Goal: Complete application form: Complete application form

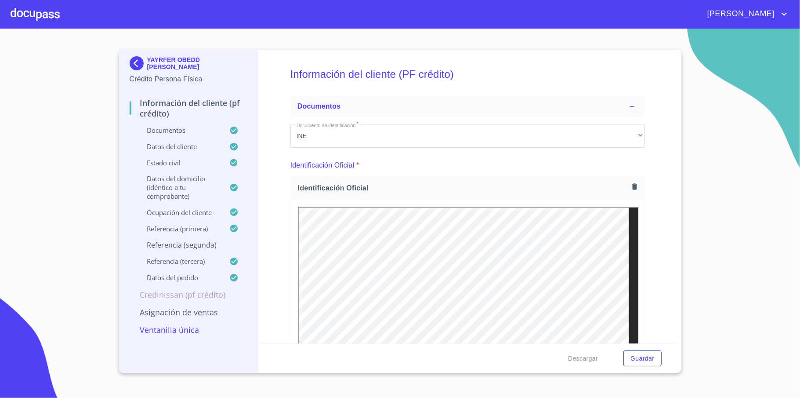
click at [132, 64] on img at bounding box center [139, 63] width 18 height 14
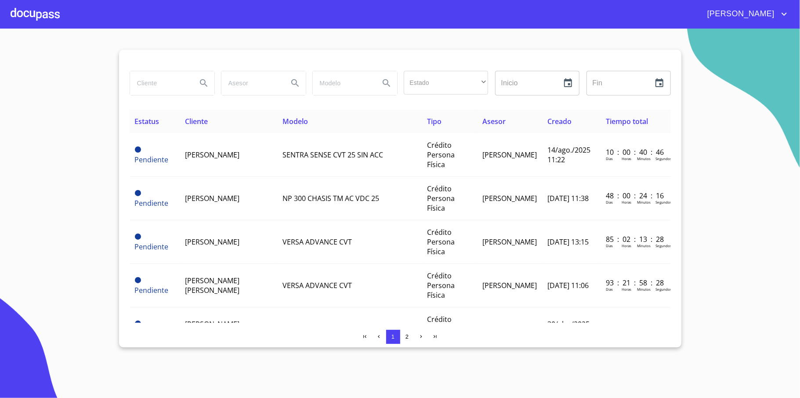
click at [40, 12] on div at bounding box center [35, 14] width 49 height 28
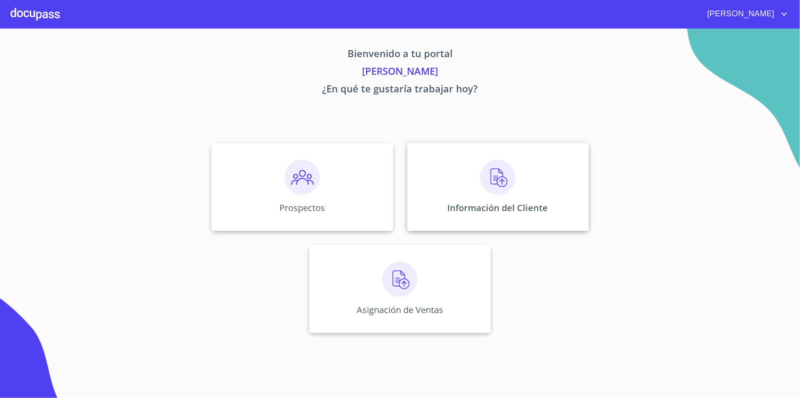
click at [497, 193] on img at bounding box center [497, 177] width 35 height 35
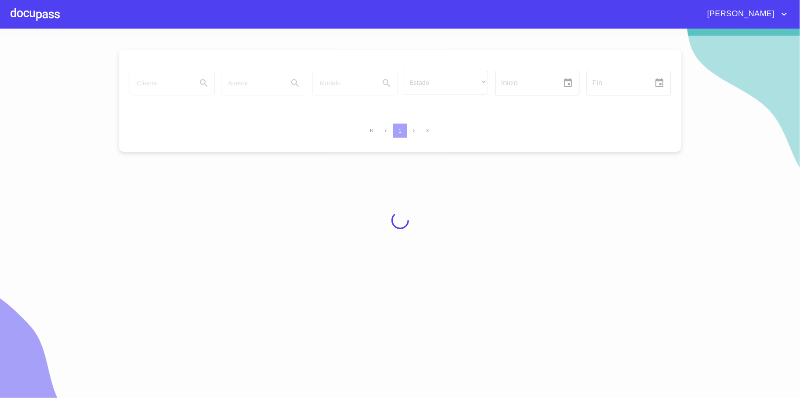
click at [11, 11] on div at bounding box center [35, 14] width 49 height 28
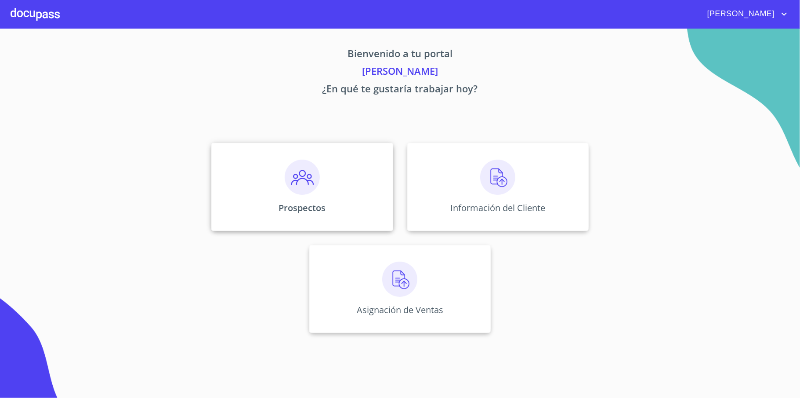
click at [310, 196] on div "Prospectos" at bounding box center [301, 187] width 181 height 88
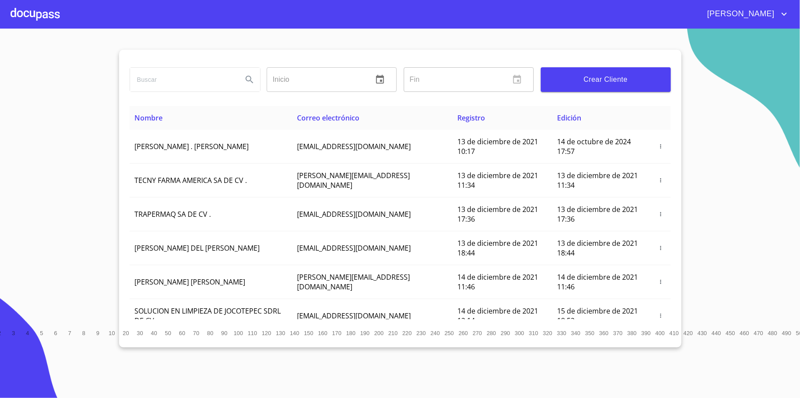
click at [613, 81] on span "Crear Cliente" at bounding box center [606, 79] width 116 height 12
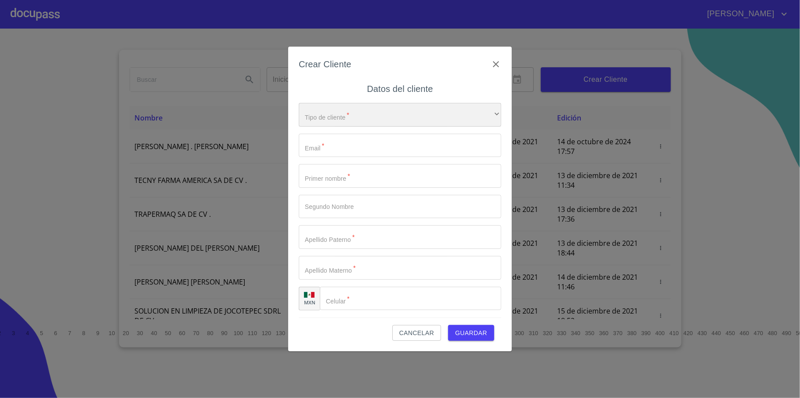
click at [372, 112] on div "​" at bounding box center [400, 115] width 203 height 24
click at [347, 118] on li "Persona Física" at bounding box center [396, 121] width 194 height 16
click at [347, 143] on input "Tipo de cliente   *" at bounding box center [400, 146] width 203 height 24
type input "n"
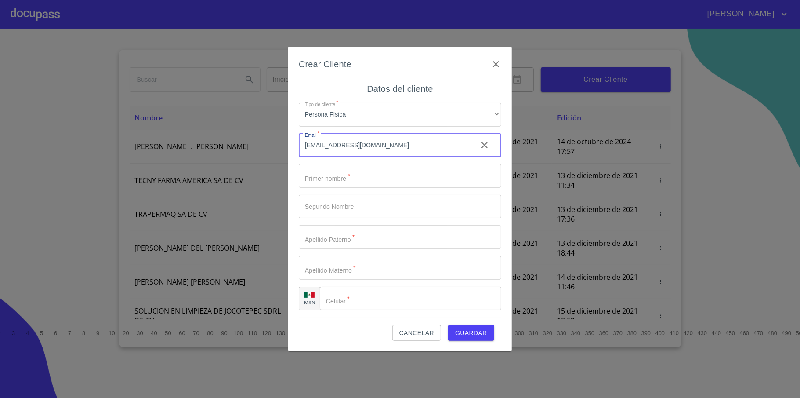
type input "[EMAIL_ADDRESS][DOMAIN_NAME]"
click at [319, 172] on input "Tipo de cliente   *" at bounding box center [400, 176] width 203 height 24
type input "[PERSON_NAME]"
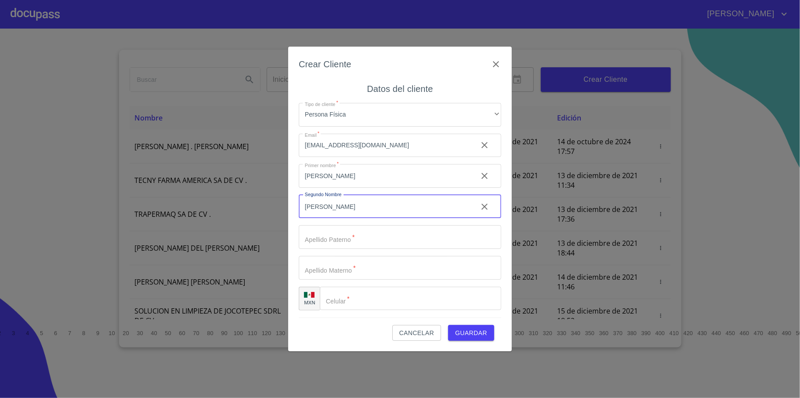
type input "[PERSON_NAME]"
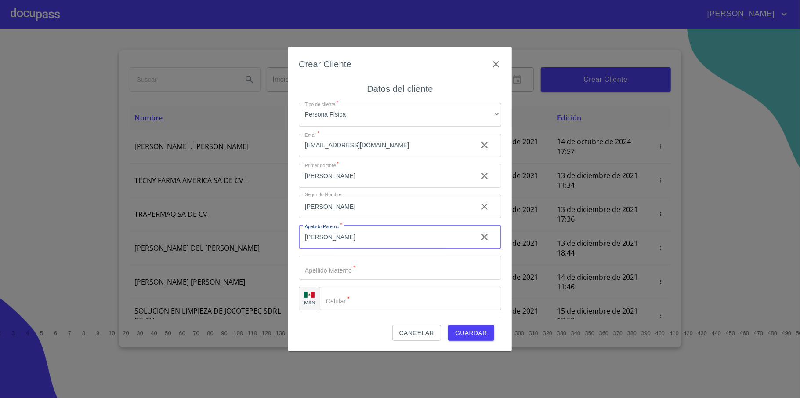
type input "[PERSON_NAME]"
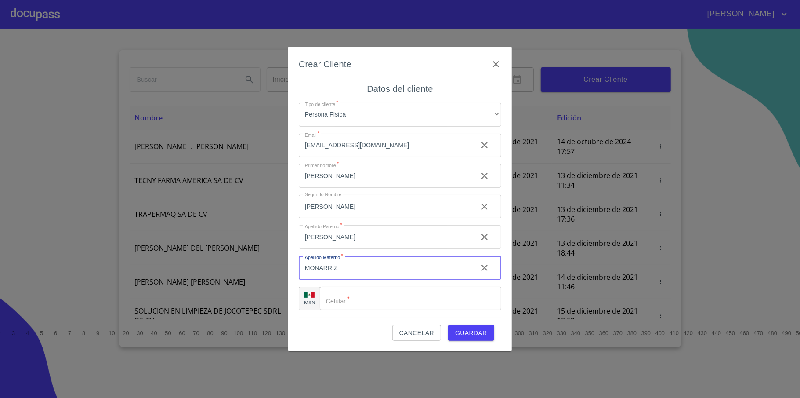
click at [316, 264] on input "MONARRIZ" at bounding box center [385, 268] width 172 height 24
type input "[PERSON_NAME]"
click at [389, 298] on input "Tipo de cliente   *" at bounding box center [410, 299] width 181 height 24
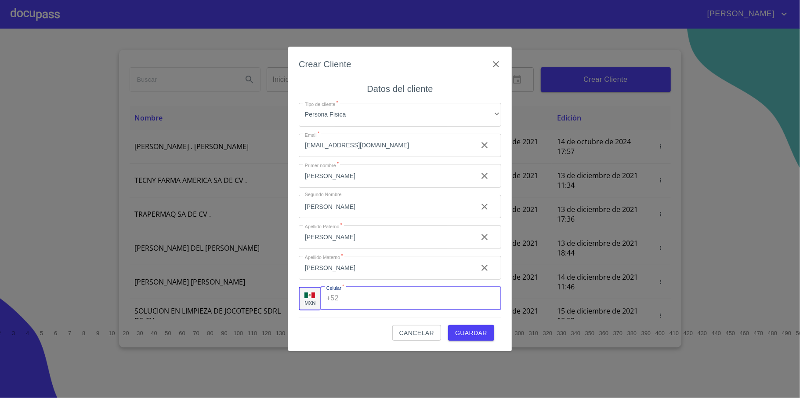
type input "3"
type input "[PHONE_NUMBER]"
click at [455, 332] on span "Guardar" at bounding box center [471, 332] width 32 height 11
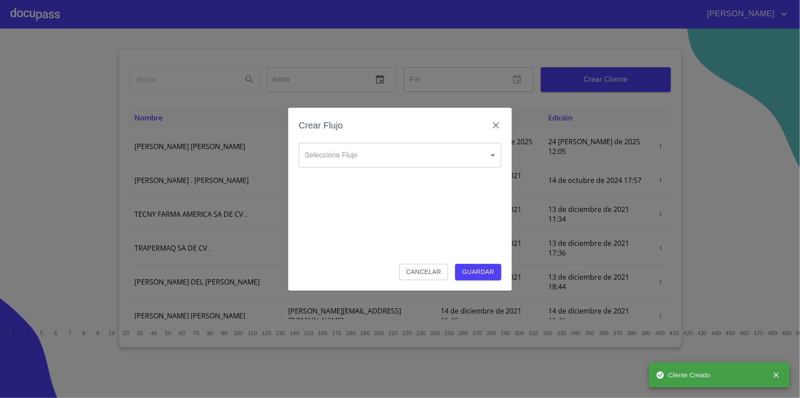
click at [374, 160] on body "[PERSON_NAME] ​ Fin ​ Crear Cliente Nombre Correo electrónico Registro Edición …" at bounding box center [400, 199] width 800 height 398
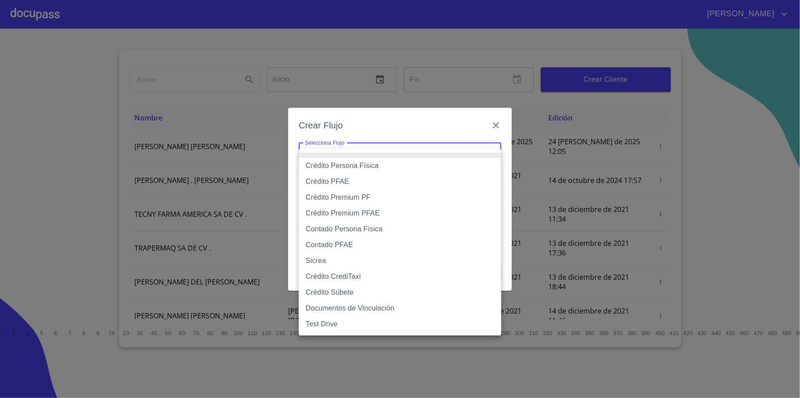
click at [371, 167] on li "Crédito Persona Física" at bounding box center [400, 166] width 203 height 16
type input "61b033e49b8c202ad5bb7912"
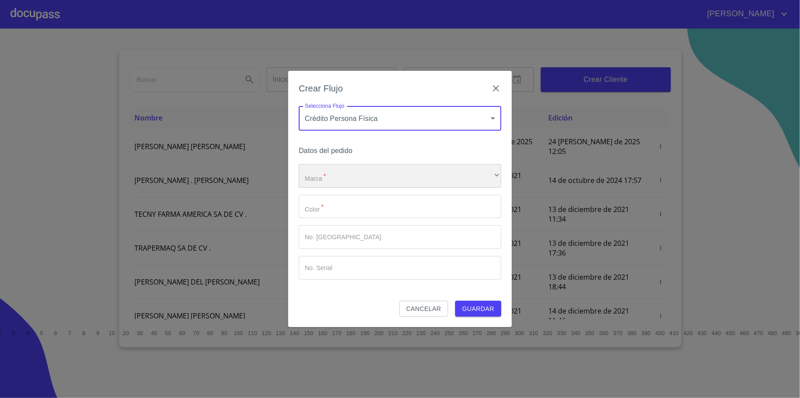
click at [408, 173] on div "​" at bounding box center [400, 176] width 203 height 24
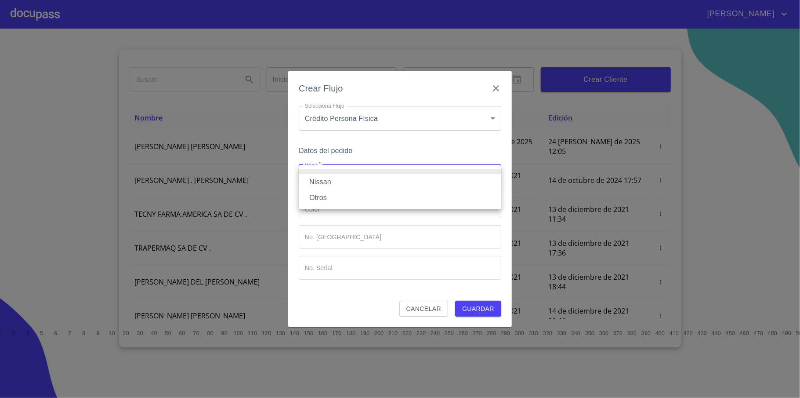
click at [371, 182] on li "Nissan" at bounding box center [400, 182] width 203 height 16
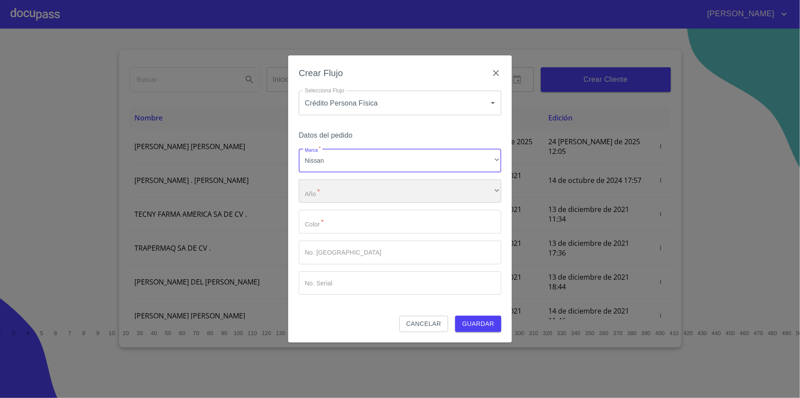
click at [366, 198] on div "​" at bounding box center [400, 191] width 203 height 24
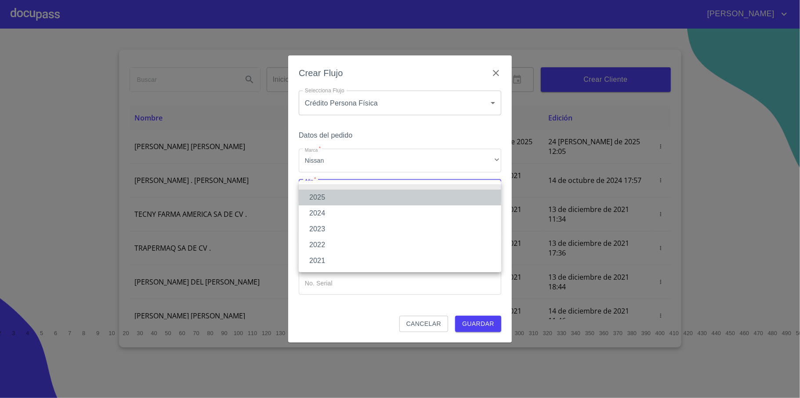
click at [343, 197] on li "2025" at bounding box center [400, 197] width 203 height 16
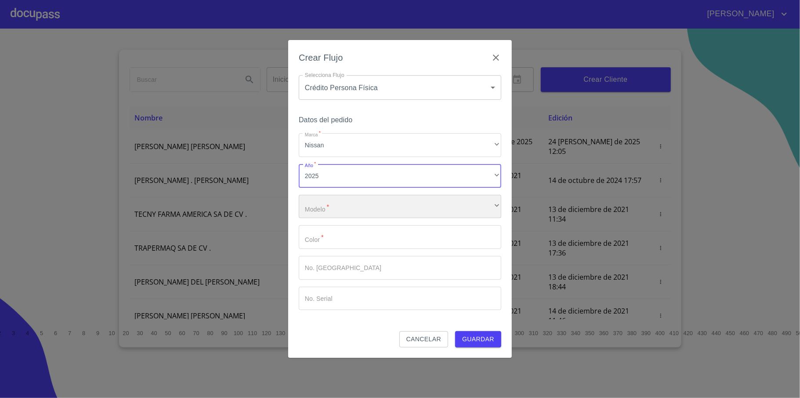
click at [338, 203] on div "​" at bounding box center [400, 207] width 203 height 24
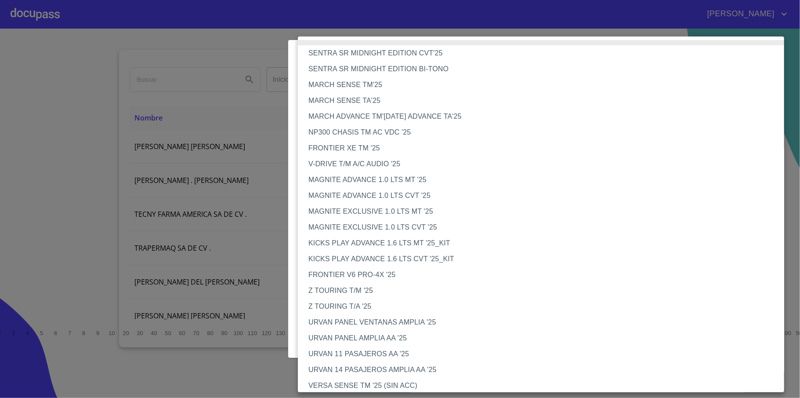
click at [445, 213] on li "MAGNITE EXCLUSIVE 1.0 LTS MT '25" at bounding box center [545, 211] width 495 height 16
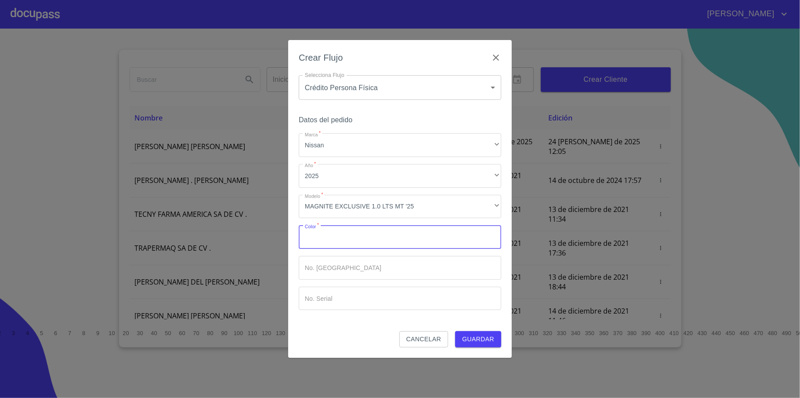
click at [399, 237] on input "Marca   *" at bounding box center [400, 237] width 203 height 24
type input "PLATA"
click at [356, 265] on input "Marca   *" at bounding box center [400, 268] width 203 height 24
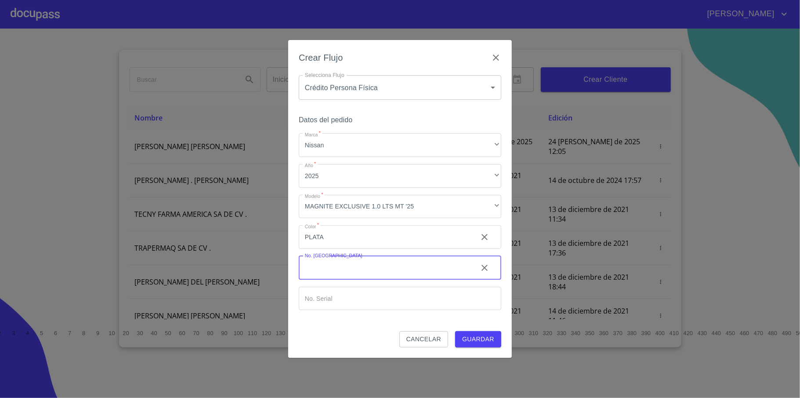
click at [340, 306] on input "Marca   *" at bounding box center [400, 299] width 203 height 24
click at [468, 334] on span "Guardar" at bounding box center [478, 339] width 32 height 11
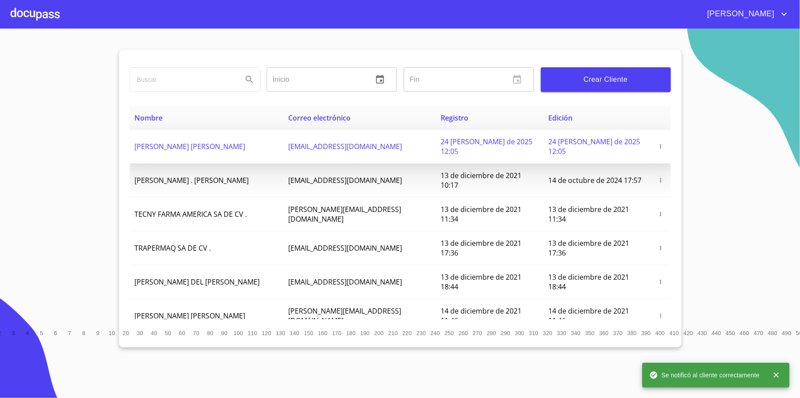
click at [225, 141] on span "[PERSON_NAME] [PERSON_NAME]" at bounding box center [190, 146] width 111 height 10
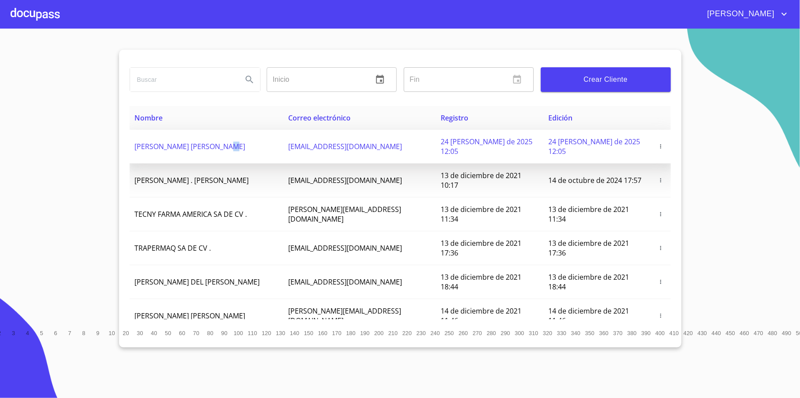
click at [241, 141] on span "[PERSON_NAME] [PERSON_NAME]" at bounding box center [190, 146] width 111 height 10
click at [610, 138] on span "24 [PERSON_NAME] de 2025 12:05" at bounding box center [595, 146] width 92 height 19
click at [658, 145] on icon "button" at bounding box center [661, 146] width 6 height 6
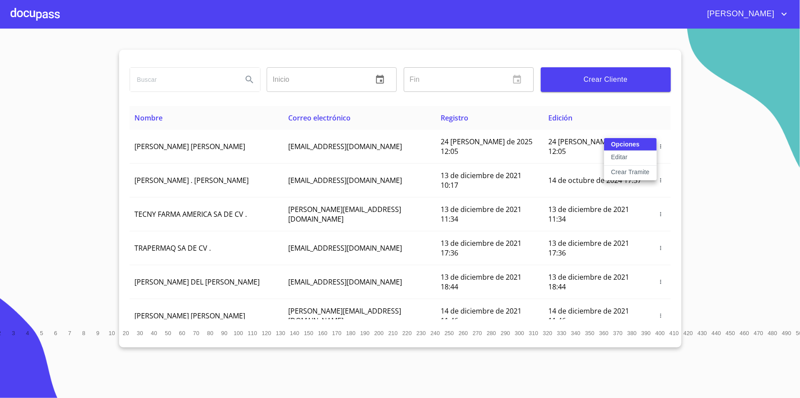
click at [519, 132] on div at bounding box center [400, 199] width 800 height 398
click at [34, 7] on div at bounding box center [35, 14] width 49 height 28
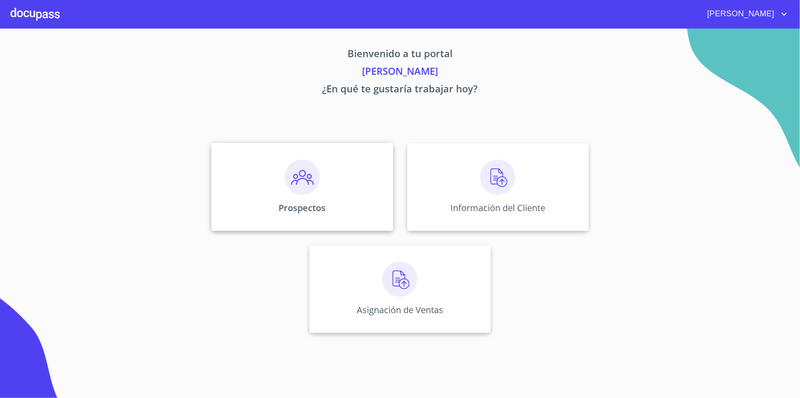
click at [294, 188] on img at bounding box center [302, 177] width 35 height 35
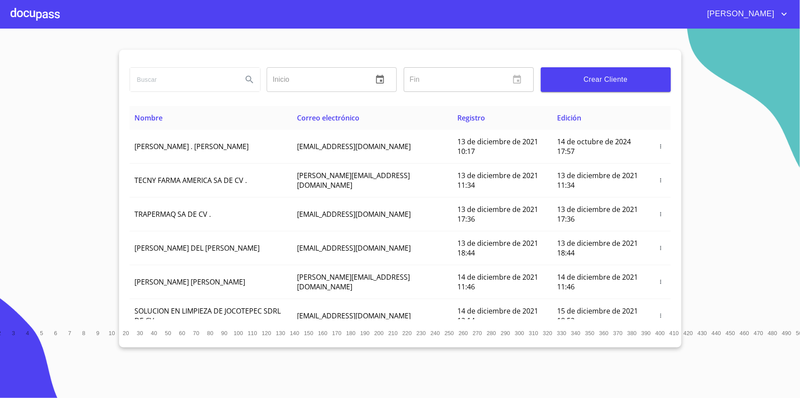
click at [38, 20] on div at bounding box center [35, 14] width 49 height 28
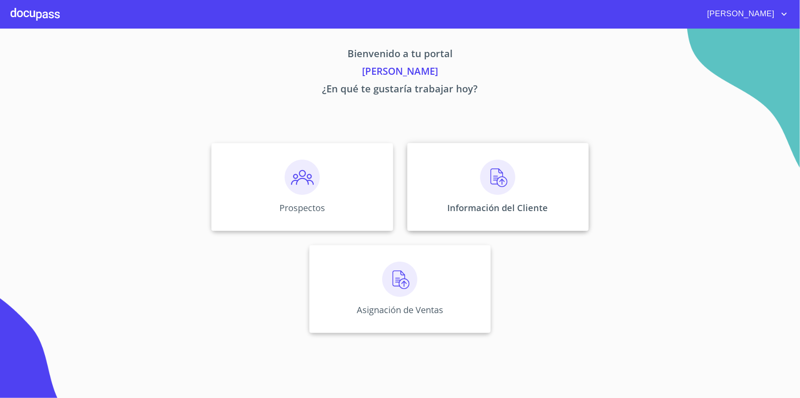
click at [517, 197] on div "Información del Cliente" at bounding box center [497, 187] width 181 height 88
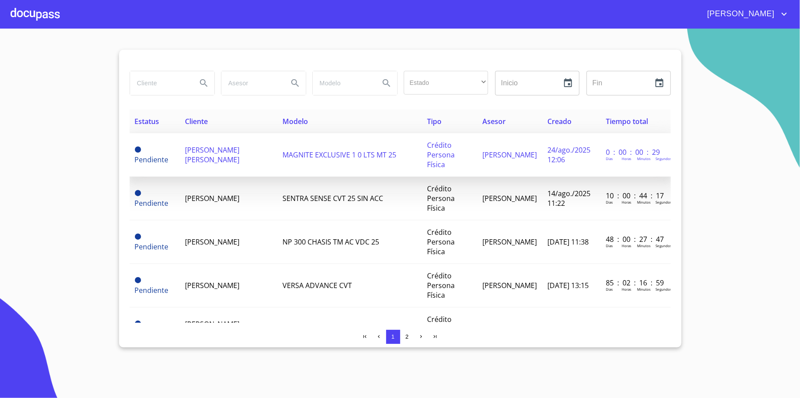
click at [220, 154] on span "[PERSON_NAME] [PERSON_NAME]" at bounding box center [212, 154] width 54 height 19
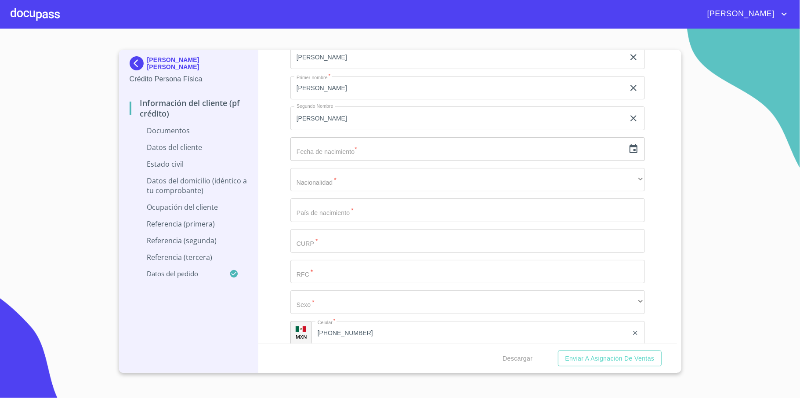
scroll to position [1055, 0]
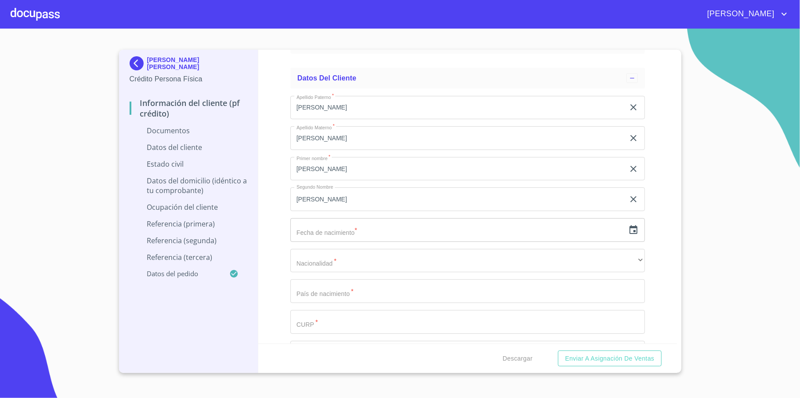
click at [348, 231] on input "text" at bounding box center [457, 230] width 334 height 24
click at [628, 231] on icon "button" at bounding box center [633, 230] width 11 height 11
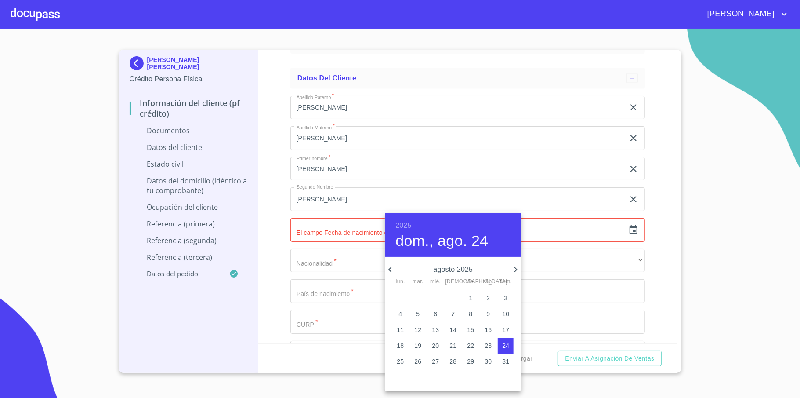
click at [407, 224] on h6 "2025" at bounding box center [403, 225] width 16 height 12
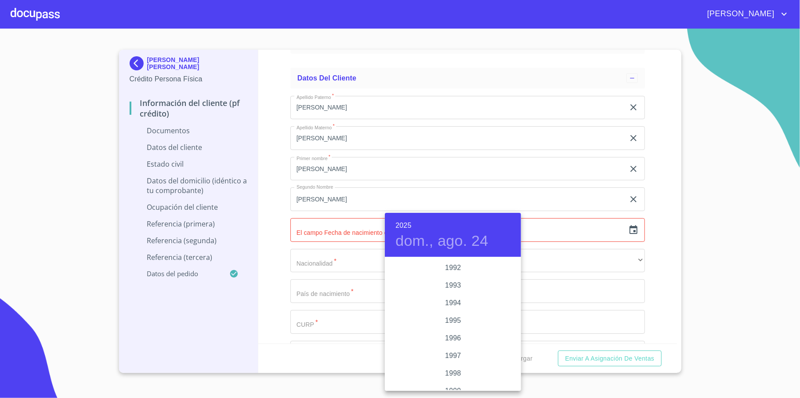
scroll to position [1178, 0]
click at [450, 366] on div "1998" at bounding box center [453, 372] width 136 height 18
type input "24 de ago. de 1998"
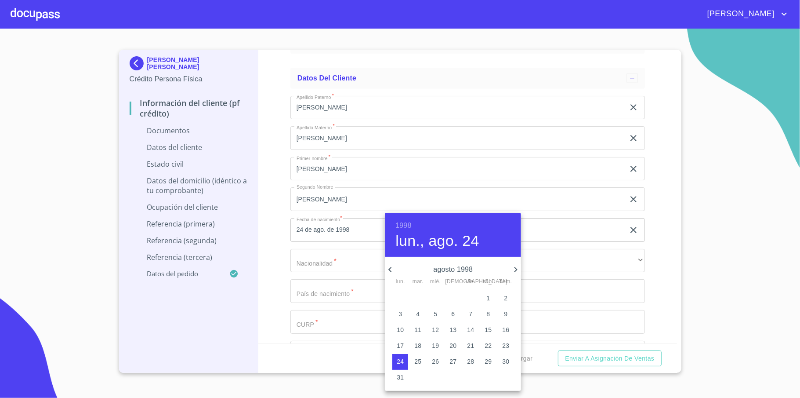
click at [422, 236] on h4 "lun., ago. 24" at bounding box center [436, 241] width 83 height 18
click at [516, 266] on icon "button" at bounding box center [516, 269] width 11 height 11
drag, startPoint x: 396, startPoint y: 264, endPoint x: 393, endPoint y: 268, distance: 5.0
click at [395, 264] on div "septiembre 1998" at bounding box center [453, 269] width 136 height 11
click at [393, 265] on icon "button" at bounding box center [390, 269] width 11 height 11
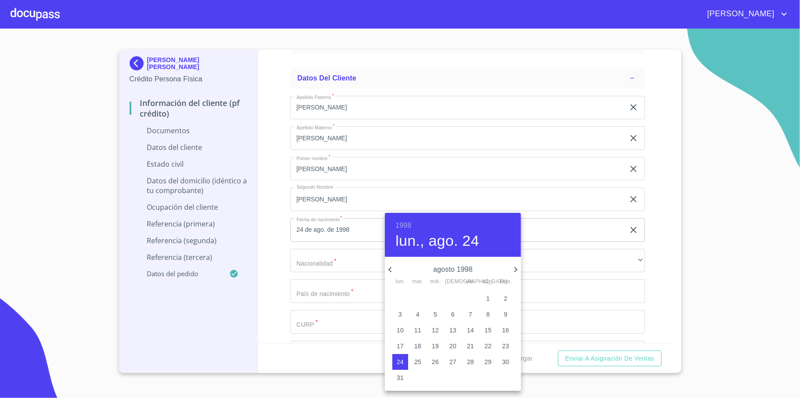
click at [393, 268] on icon "button" at bounding box center [390, 269] width 11 height 11
click at [521, 270] on div at bounding box center [400, 199] width 800 height 398
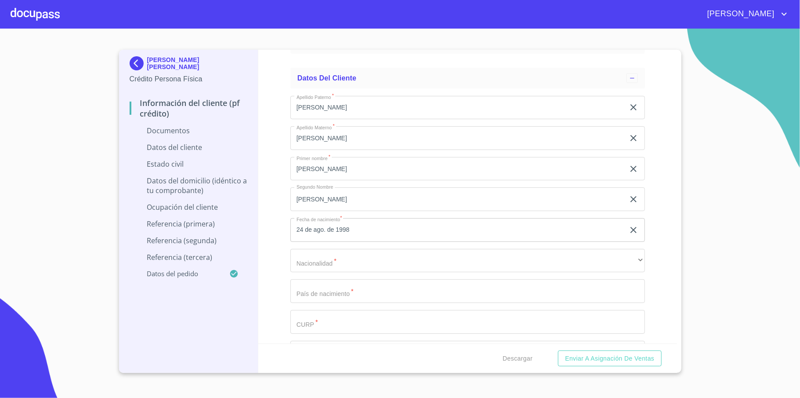
click at [517, 269] on div "1998 lun., ago. 24 agosto 1998 abril 1998 lun. mar. mié. jue. vie. sáb. dom. 27…" at bounding box center [400, 199] width 800 height 398
click at [368, 229] on input "24 de ago. de 1998" at bounding box center [459, 230] width 338 height 24
click at [628, 229] on icon "button" at bounding box center [633, 230] width 11 height 11
click at [630, 229] on icon "button" at bounding box center [634, 229] width 8 height 9
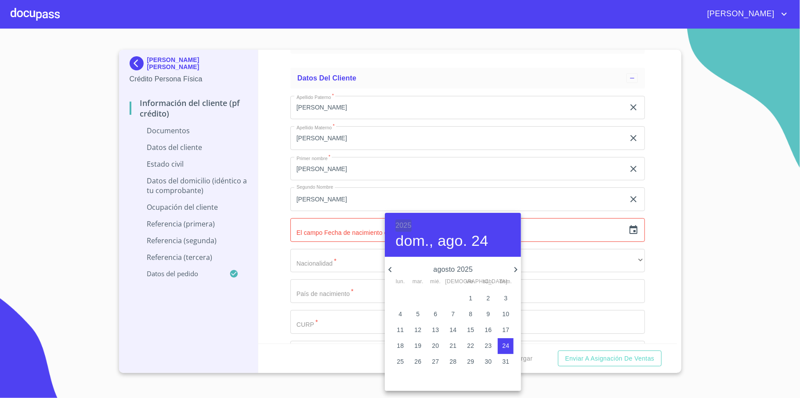
click at [406, 221] on h6 "2025" at bounding box center [403, 225] width 16 height 12
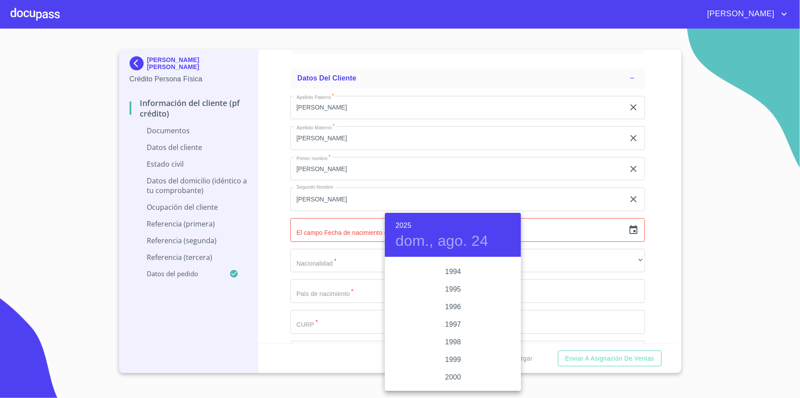
scroll to position [1236, 0]
click at [454, 312] on div "1998" at bounding box center [453, 314] width 136 height 18
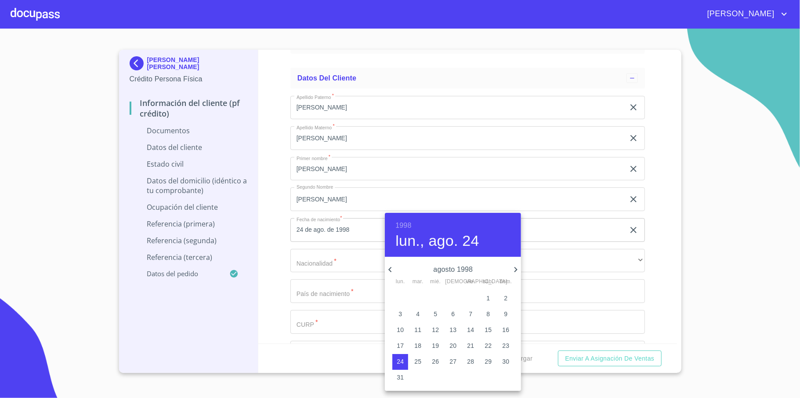
click at [387, 267] on icon "button" at bounding box center [390, 269] width 11 height 11
click at [472, 294] on p "1" at bounding box center [471, 298] width 4 height 9
type input "1 de may. de 1998"
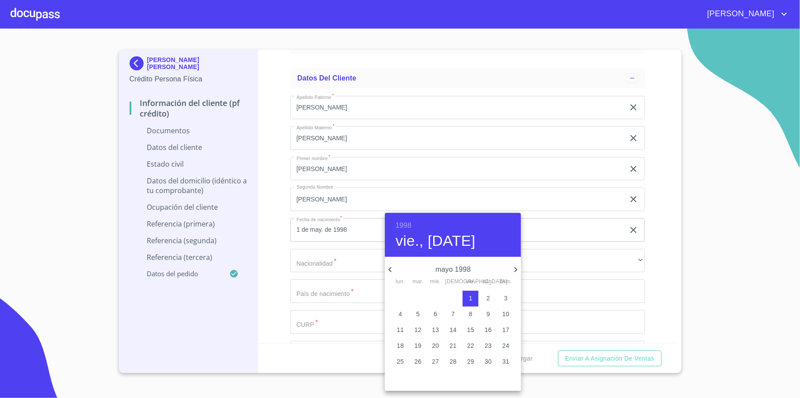
click at [335, 262] on div at bounding box center [400, 199] width 800 height 398
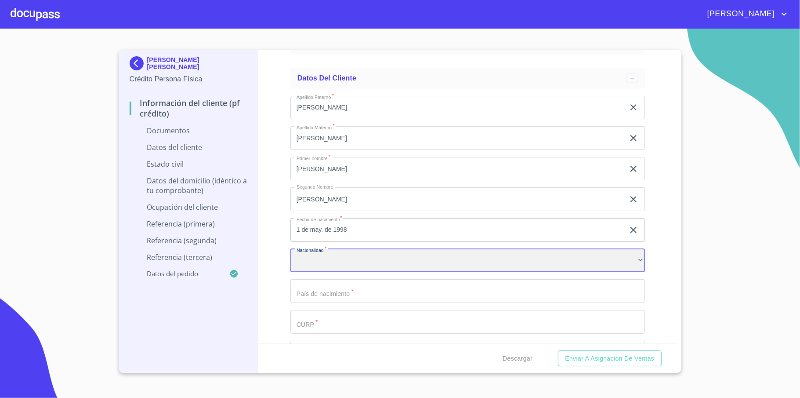
click at [356, 258] on div "​" at bounding box center [467, 261] width 355 height 24
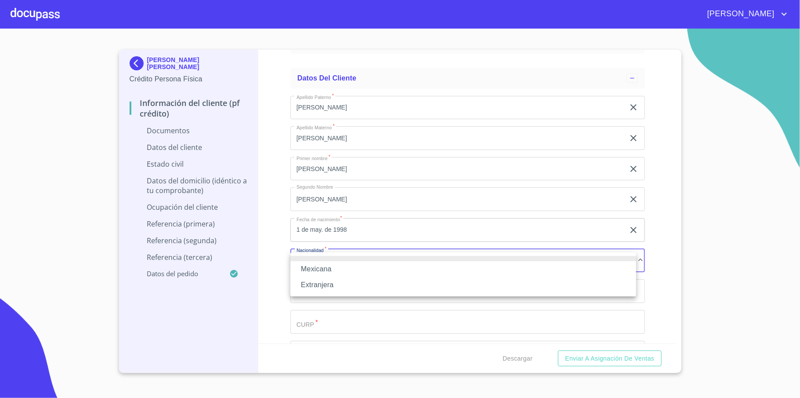
drag, startPoint x: 341, startPoint y: 265, endPoint x: 341, endPoint y: 292, distance: 26.8
click at [341, 265] on li "Mexicana" at bounding box center [463, 269] width 346 height 16
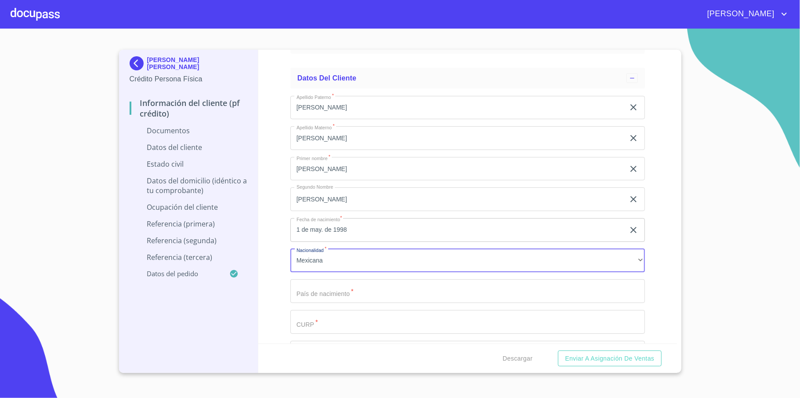
click at [341, 297] on input "Documento de identificación   *" at bounding box center [467, 291] width 355 height 24
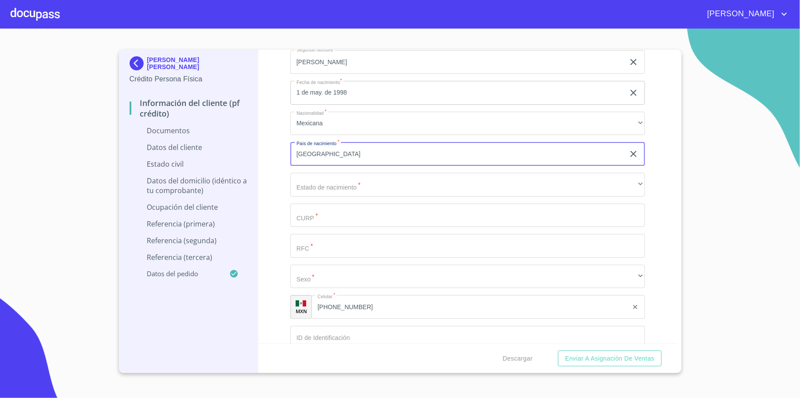
scroll to position [1172, 0]
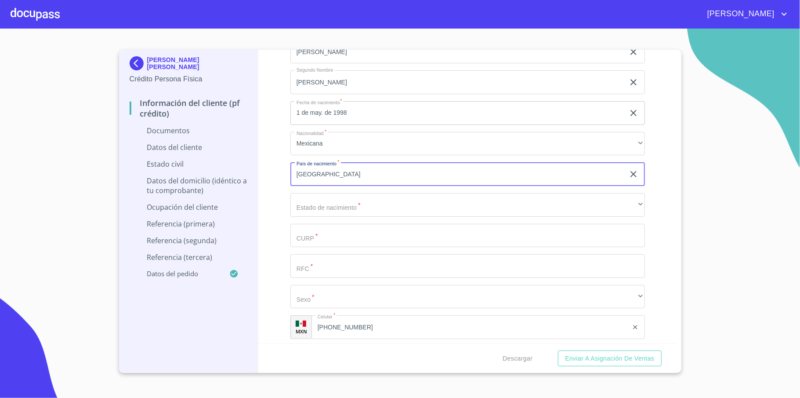
type input "[GEOGRAPHIC_DATA]"
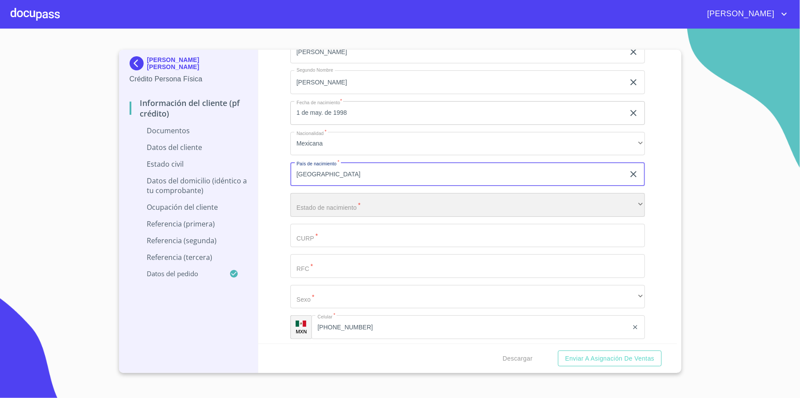
click at [329, 197] on div "​" at bounding box center [467, 205] width 355 height 24
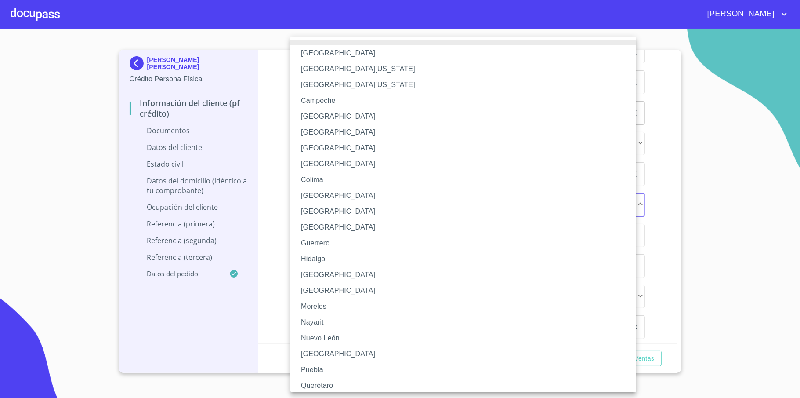
click at [336, 280] on li "[GEOGRAPHIC_DATA]" at bounding box center [467, 275] width 355 height 16
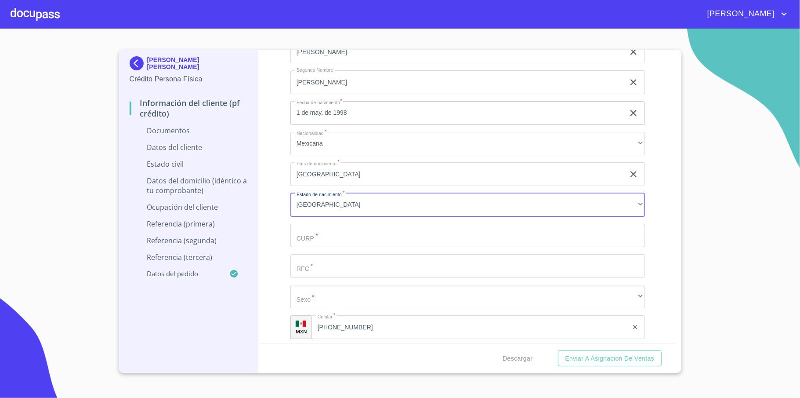
click at [356, 241] on input "Documento de identificación   *" at bounding box center [467, 236] width 355 height 24
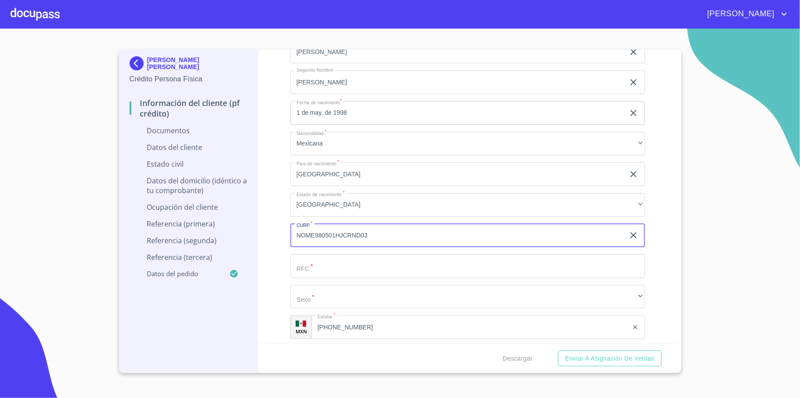
type input "NOME980501HJCRND03"
click at [340, 264] on input "Documento de identificación   *" at bounding box center [467, 266] width 355 height 24
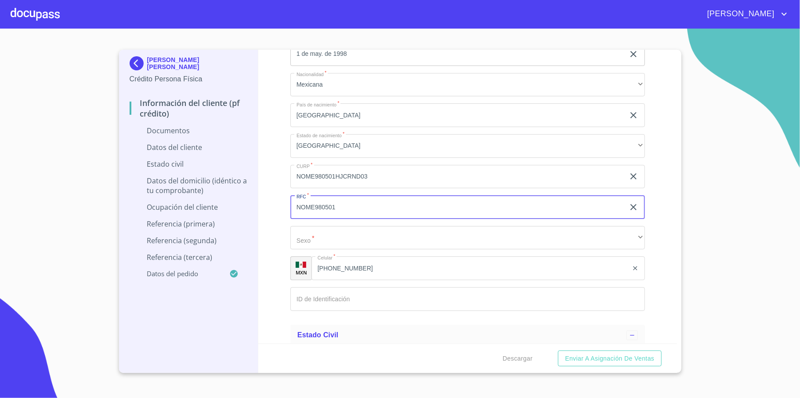
type input "NOME980501"
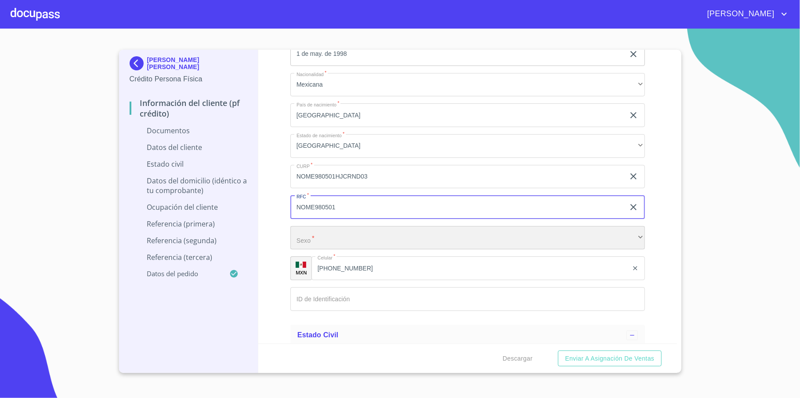
click at [317, 237] on div "​" at bounding box center [467, 238] width 355 height 24
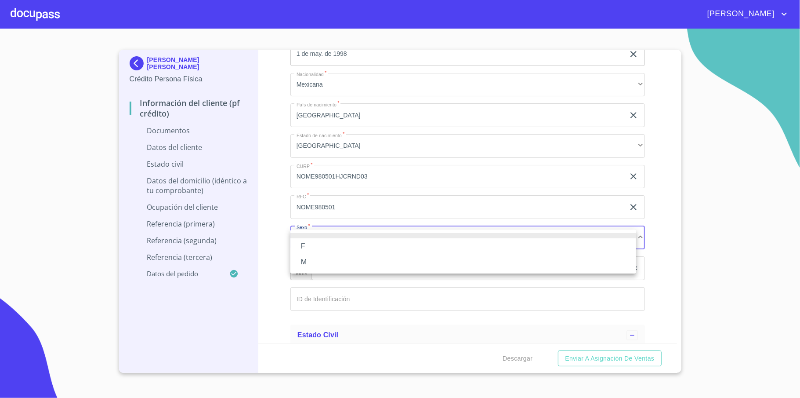
click at [330, 260] on li "M" at bounding box center [463, 262] width 346 height 16
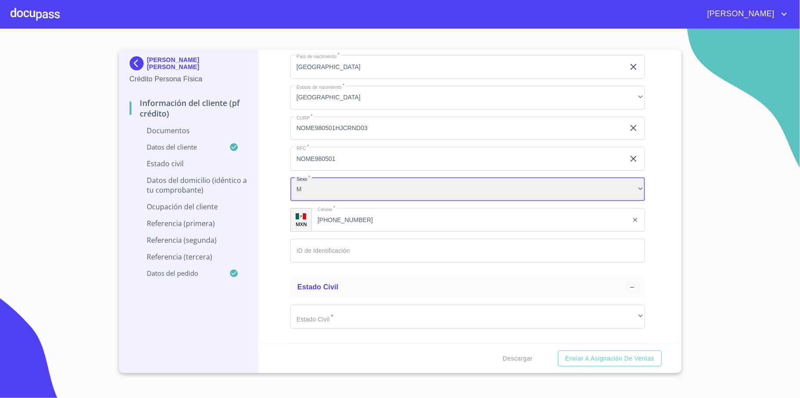
scroll to position [1289, 0]
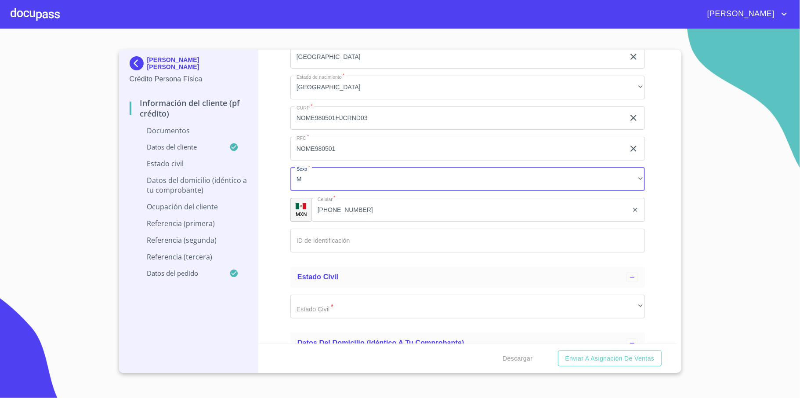
click at [355, 241] on input "Documento de identificación   *" at bounding box center [467, 241] width 355 height 24
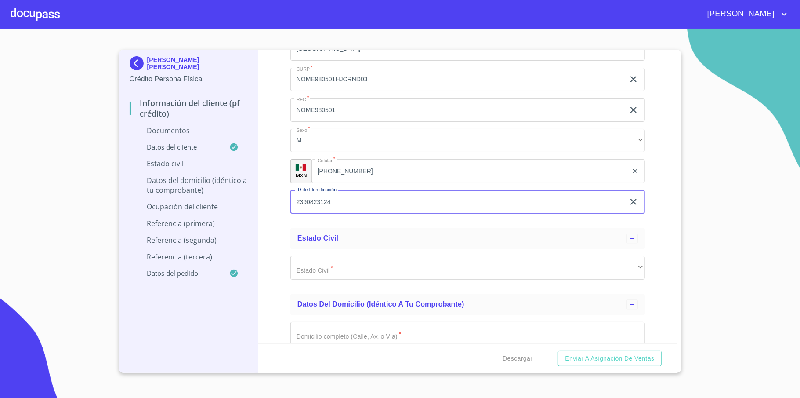
scroll to position [1347, 0]
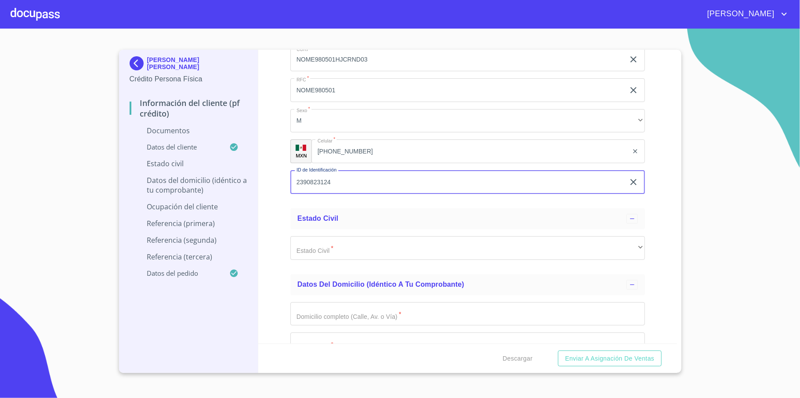
type input "2390823124"
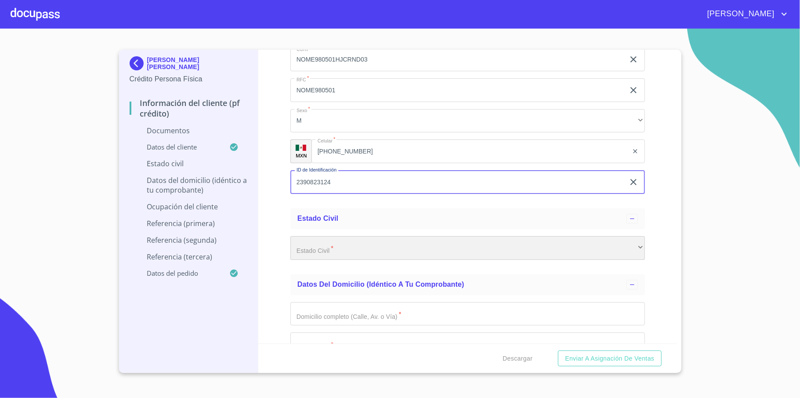
click at [366, 243] on div "​" at bounding box center [467, 248] width 355 height 24
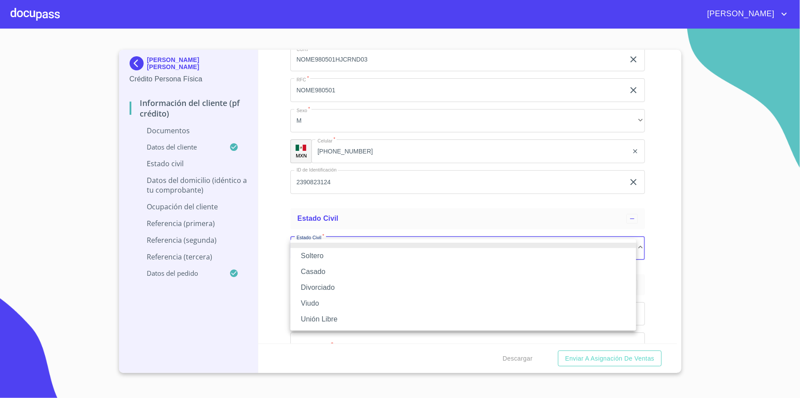
click at [322, 258] on li "Soltero" at bounding box center [463, 256] width 346 height 16
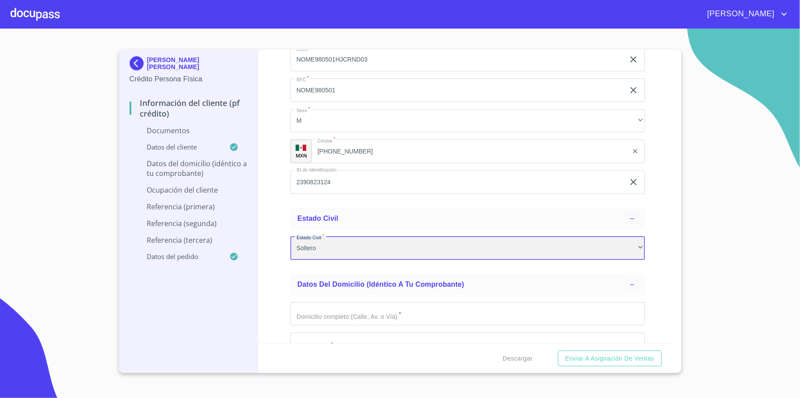
scroll to position [1465, 0]
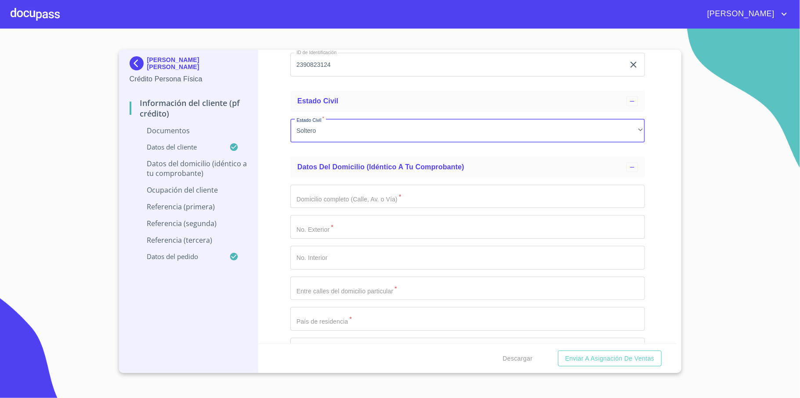
click at [354, 196] on input "Documento de identificación   *" at bounding box center [467, 197] width 355 height 24
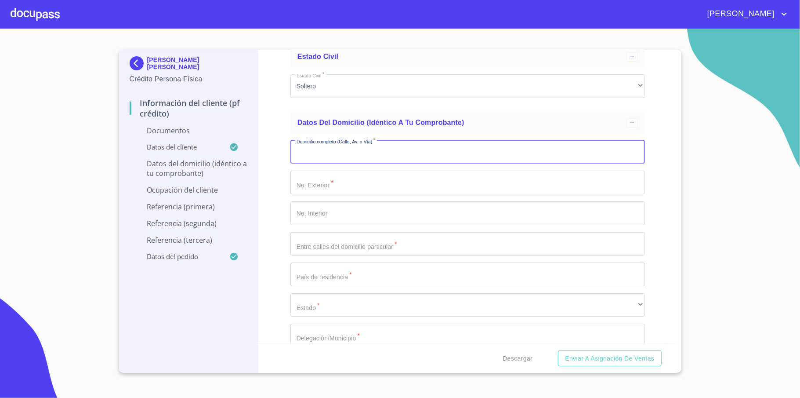
scroll to position [1582, 0]
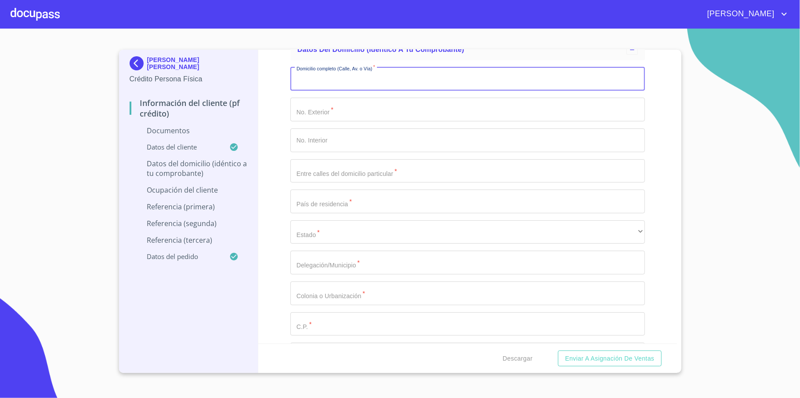
click at [340, 80] on input "Documento de identificación   *" at bounding box center [467, 79] width 355 height 24
type input "P"
type input "LAS VILLAS"
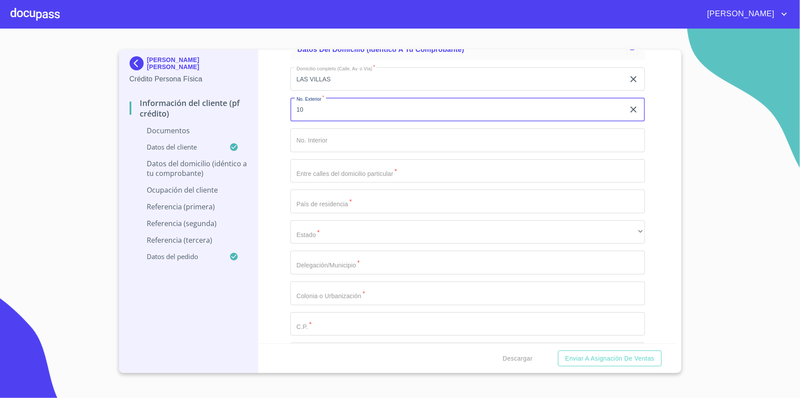
type input "10"
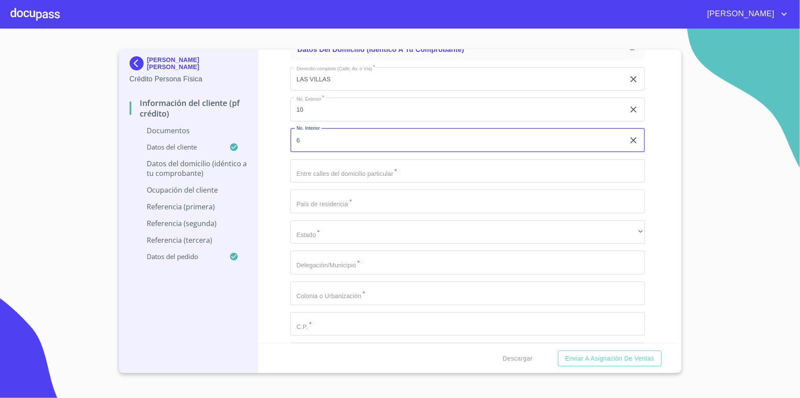
type input "6"
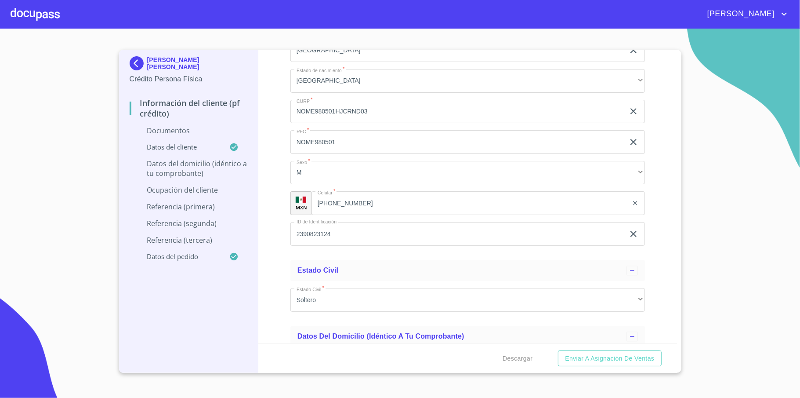
scroll to position [1230, 0]
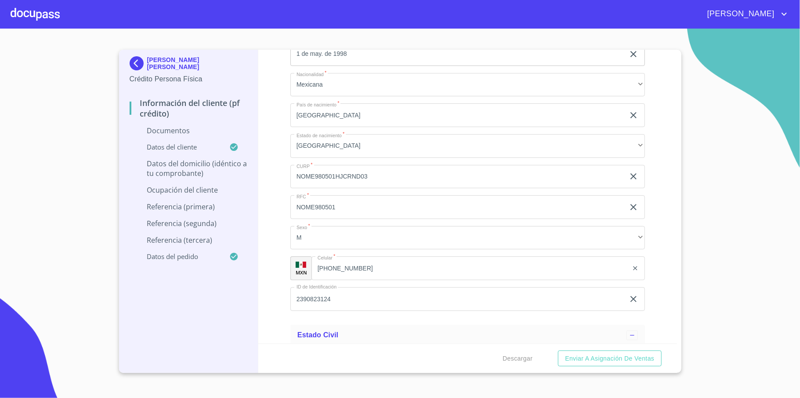
click at [359, 202] on input "NOME980501" at bounding box center [457, 207] width 334 height 24
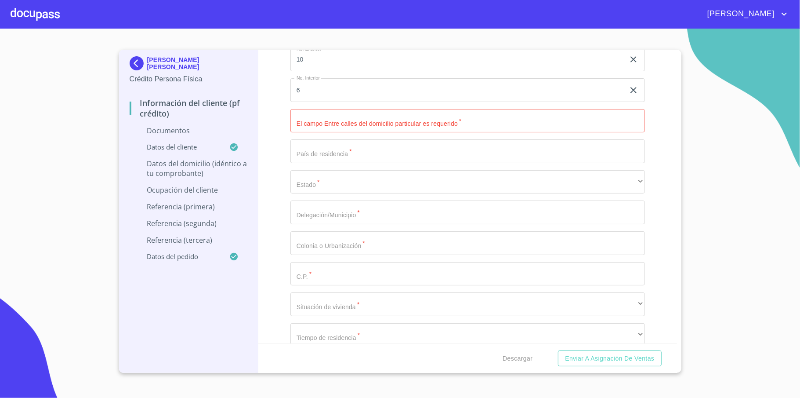
scroll to position [1640, 0]
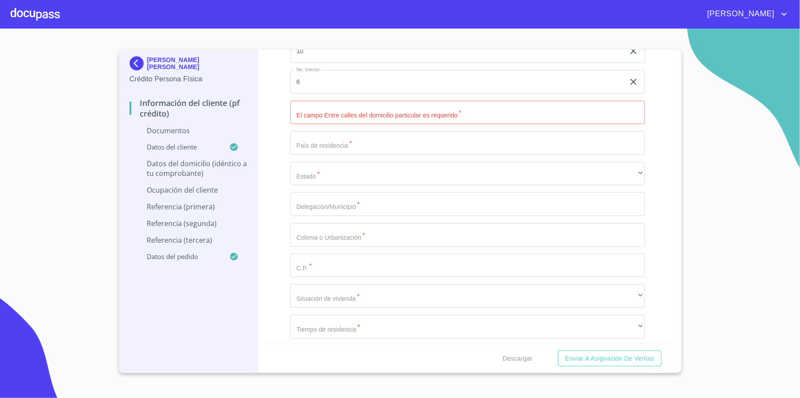
type input "NOME980501L68"
click at [356, 120] on input "Documento de identificación   *" at bounding box center [467, 113] width 355 height 24
type input "[PERSON_NAME] Y CERRADA"
click at [371, 152] on input "Documento de identificación   *" at bounding box center [467, 143] width 355 height 24
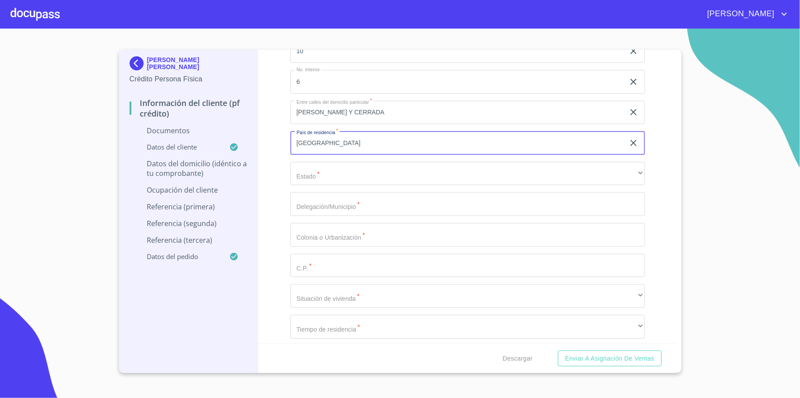
type input "[GEOGRAPHIC_DATA]"
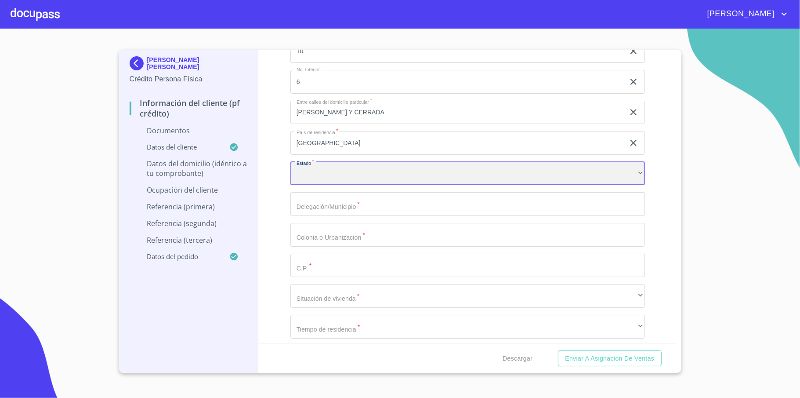
click at [365, 170] on div "​" at bounding box center [467, 174] width 355 height 24
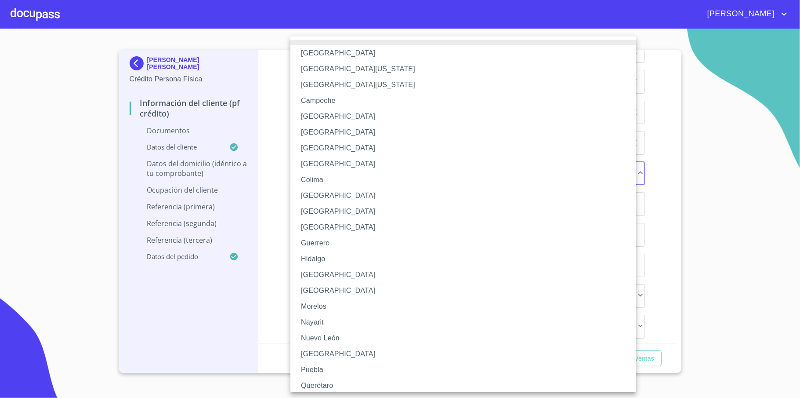
click at [334, 269] on li "[GEOGRAPHIC_DATA]" at bounding box center [467, 275] width 355 height 16
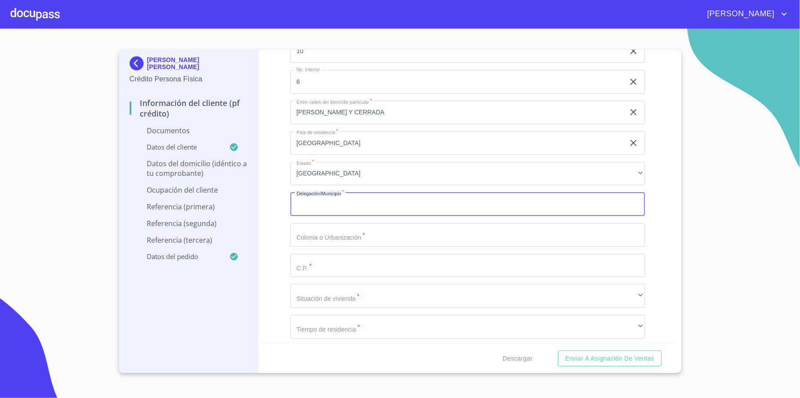
click at [329, 203] on input "Documento de identificación   *" at bounding box center [467, 204] width 355 height 24
type input "TLAJOMULCO DE ZUÑIGA"
click at [320, 238] on input "Documento de identificación   *" at bounding box center [467, 235] width 355 height 24
type input "LAS VILLAS"
click at [368, 258] on input "Documento de identificación   *" at bounding box center [467, 266] width 355 height 24
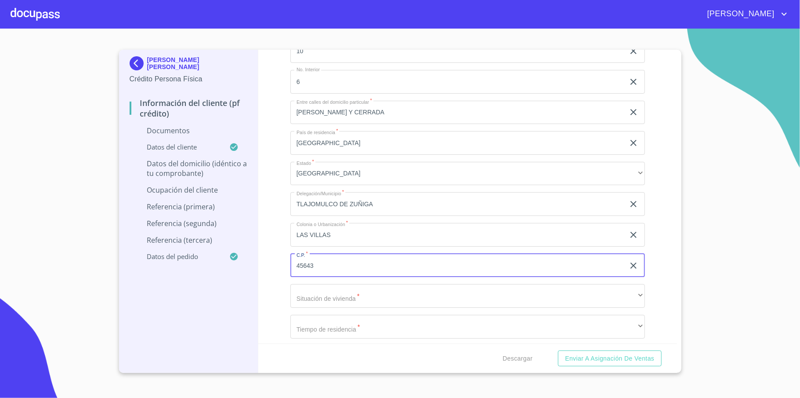
type input "45643"
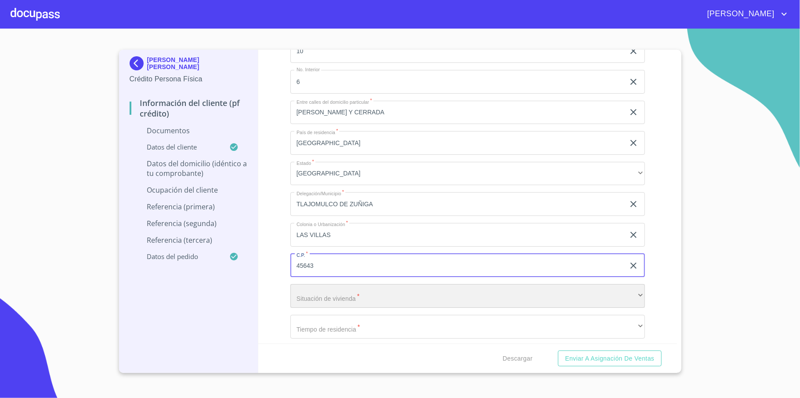
click at [335, 288] on div "​" at bounding box center [467, 296] width 355 height 24
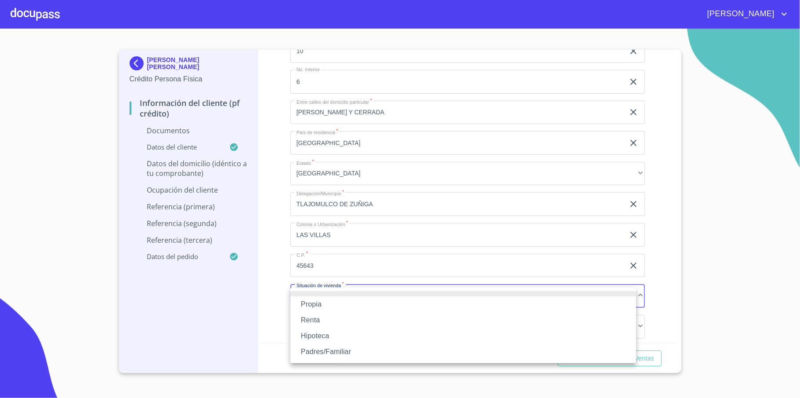
click at [331, 305] on li "Propia" at bounding box center [463, 304] width 346 height 16
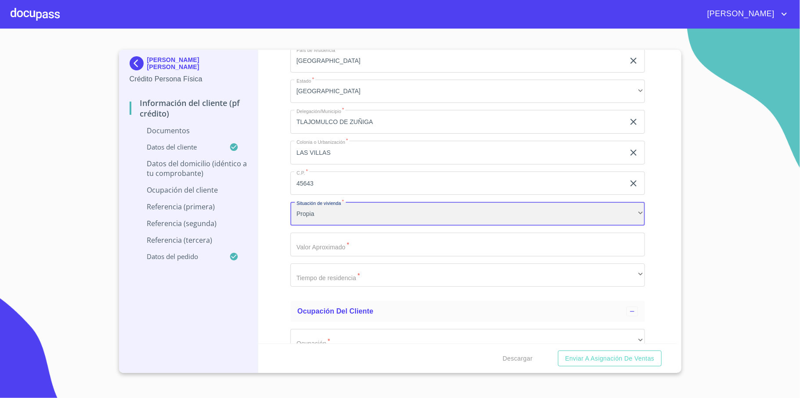
scroll to position [1758, 0]
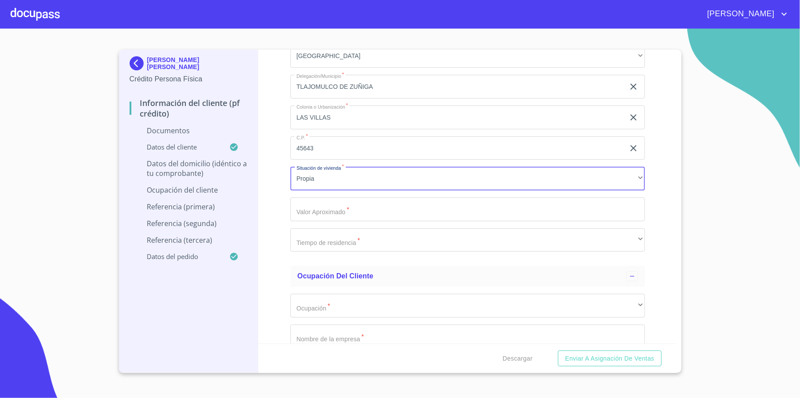
click at [369, 214] on input "Documento de identificación   *" at bounding box center [467, 209] width 355 height 24
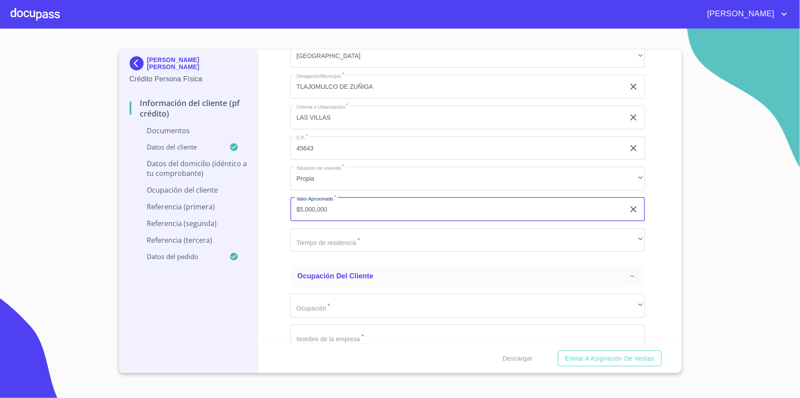
type input "$5,000,000"
click at [644, 231] on div "Información del cliente (PF crédito) Documentos Documento de identificación   *…" at bounding box center [467, 197] width 419 height 294
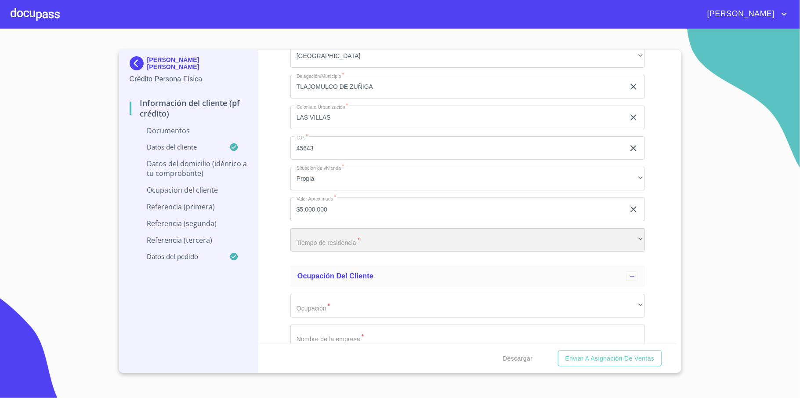
click at [605, 242] on div "​" at bounding box center [467, 240] width 355 height 24
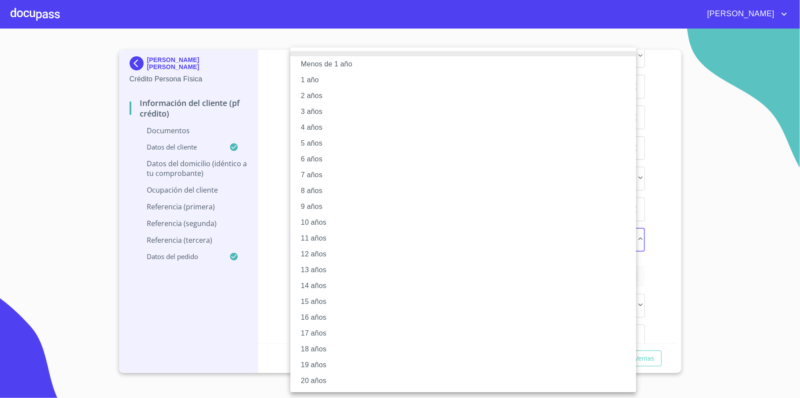
click at [331, 222] on li "10 años" at bounding box center [463, 222] width 346 height 16
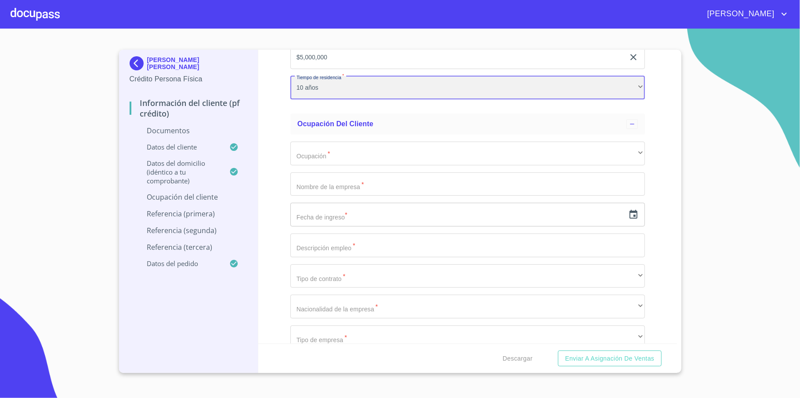
scroll to position [1934, 0]
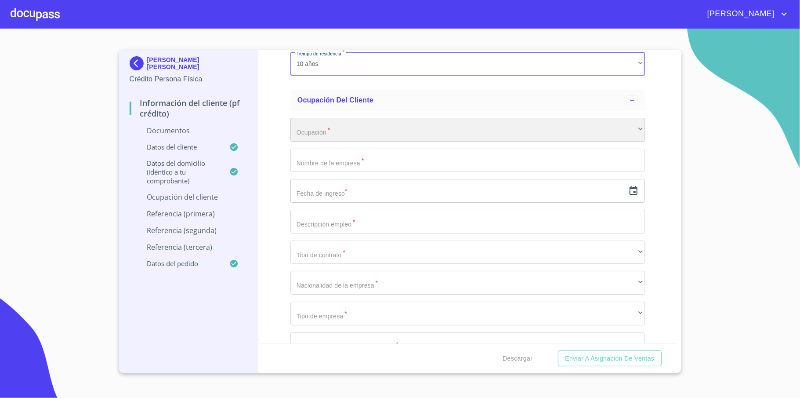
click at [348, 137] on div "​" at bounding box center [467, 130] width 355 height 24
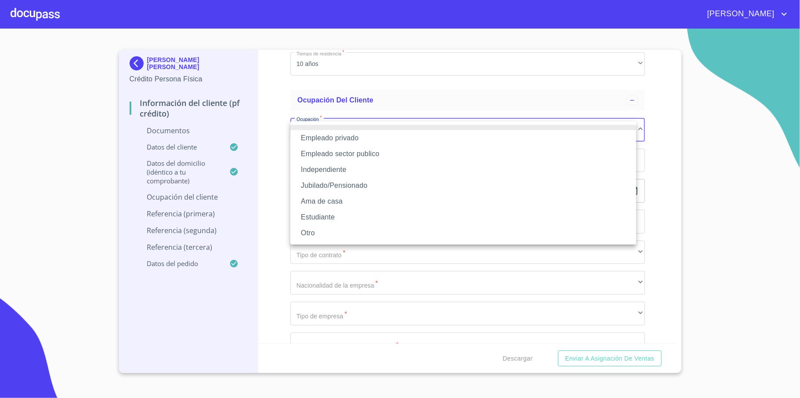
click at [364, 131] on li "Empleado privado" at bounding box center [463, 138] width 346 height 16
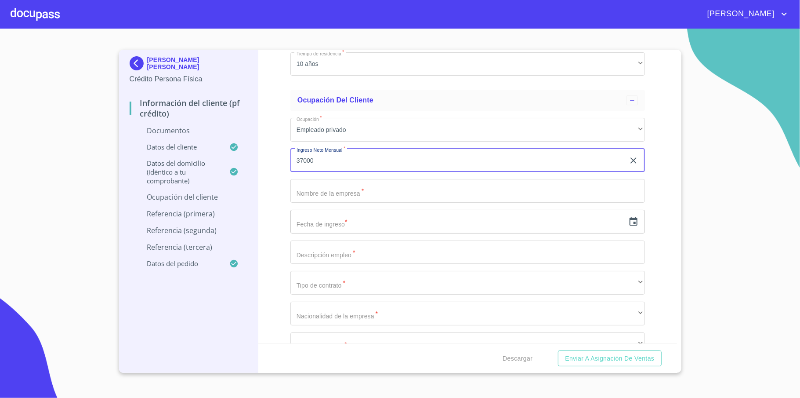
type input "37000"
click at [341, 198] on input "Documento de identificación   *" at bounding box center [467, 191] width 355 height 24
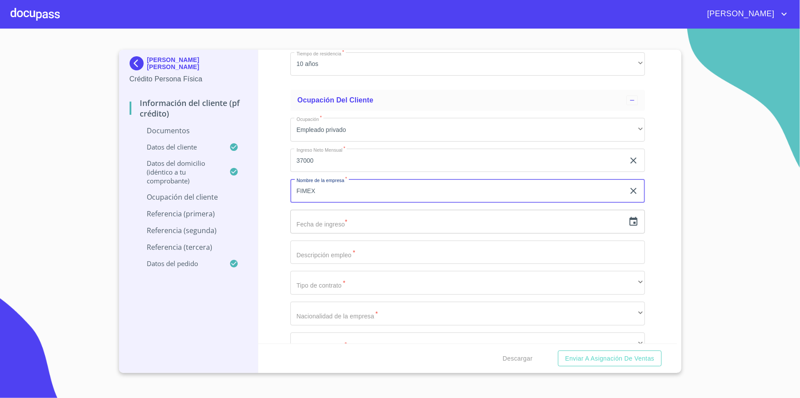
type input "FIMEX"
click at [359, 220] on input "text" at bounding box center [457, 222] width 334 height 24
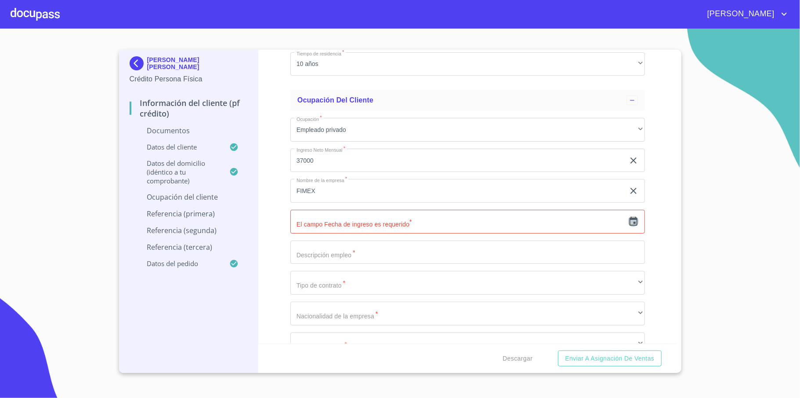
click at [630, 224] on icon "button" at bounding box center [634, 221] width 8 height 9
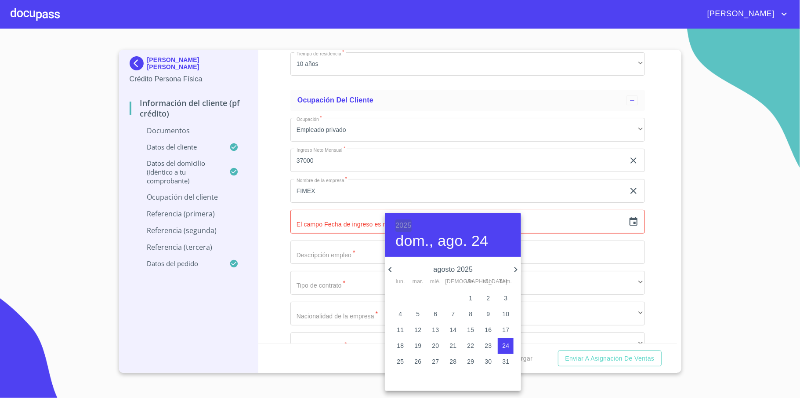
click at [403, 220] on h6 "2025" at bounding box center [403, 225] width 16 height 12
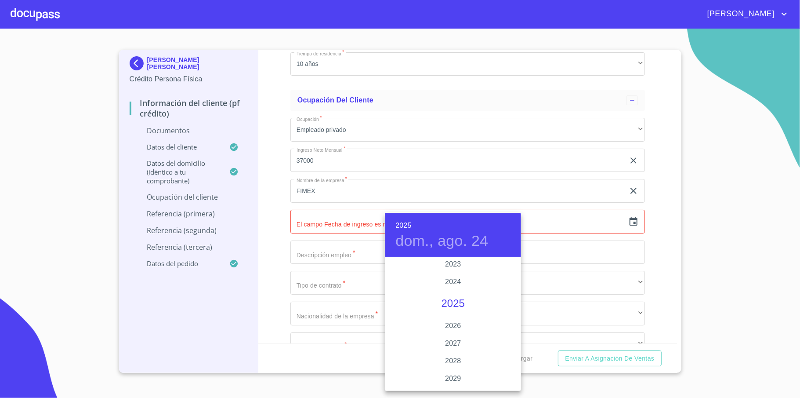
scroll to position [1705, 0]
click at [453, 287] on div "2023" at bounding box center [453, 285] width 136 height 18
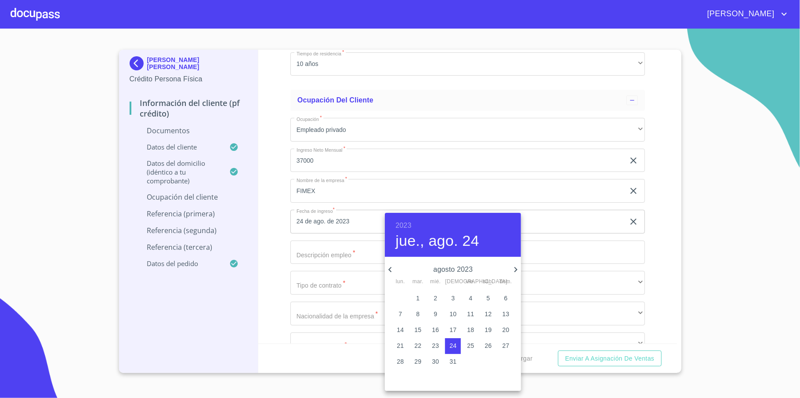
click at [409, 237] on h4 "jue., ago. 24" at bounding box center [436, 241] width 83 height 18
click at [388, 262] on div "agosto 2023 lun. mar. mié. jue. vie. sáb. dom." at bounding box center [453, 273] width 136 height 23
click at [512, 265] on icon "button" at bounding box center [516, 269] width 11 height 11
click at [400, 312] on p "2" at bounding box center [401, 313] width 4 height 9
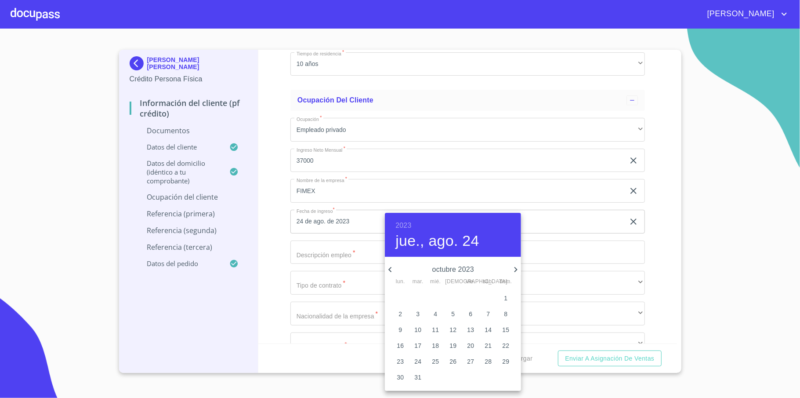
type input "2 de oct. de 2023"
click at [331, 258] on div at bounding box center [400, 199] width 800 height 398
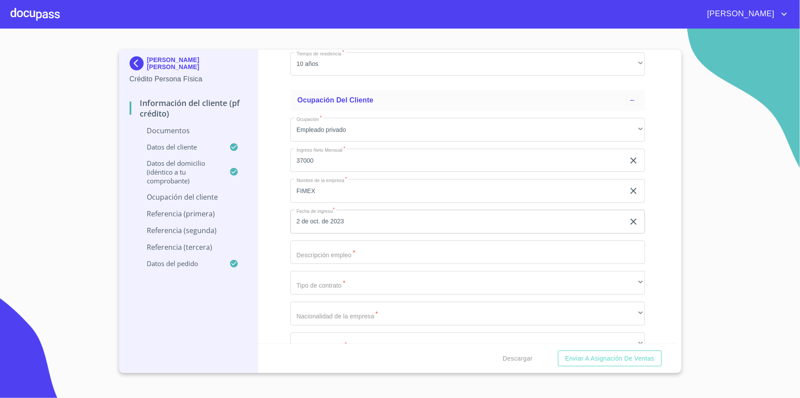
click at [359, 255] on input "Documento de identificación   *" at bounding box center [467, 252] width 355 height 24
type input "ING DE PROCESOS"
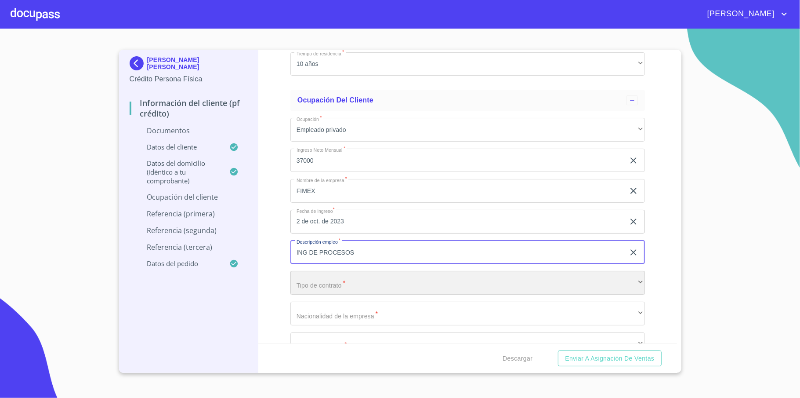
click at [354, 280] on div "​" at bounding box center [467, 283] width 355 height 24
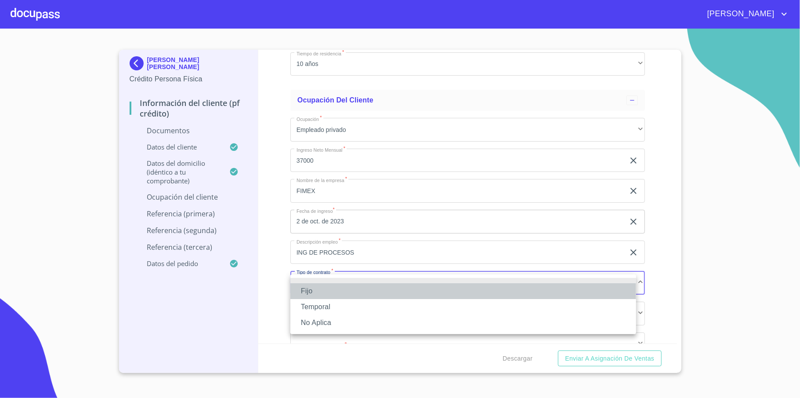
click at [323, 290] on li "Fijo" at bounding box center [463, 291] width 346 height 16
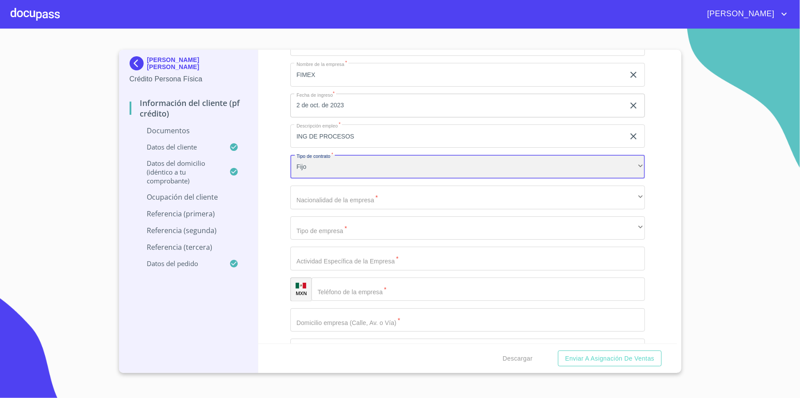
scroll to position [2050, 0]
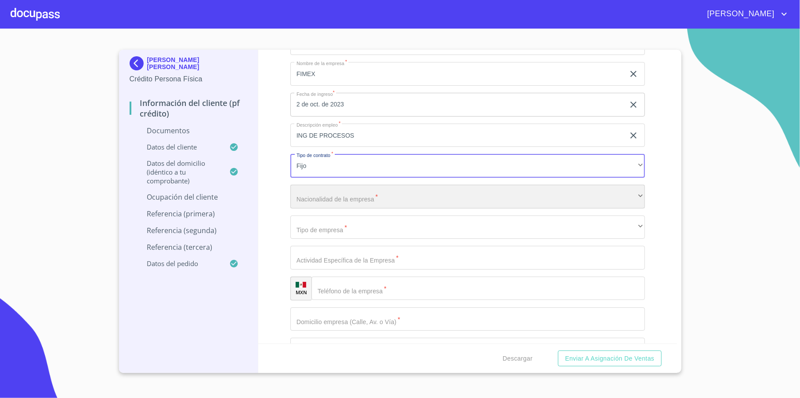
click at [336, 200] on div "​" at bounding box center [467, 197] width 355 height 24
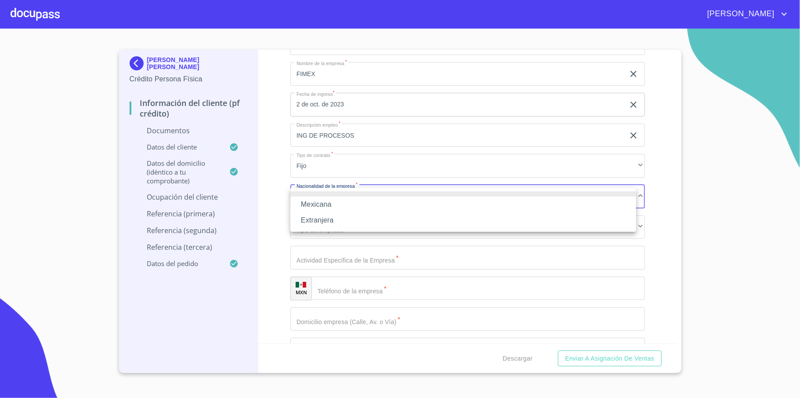
click at [323, 200] on li "Mexicana" at bounding box center [463, 204] width 346 height 16
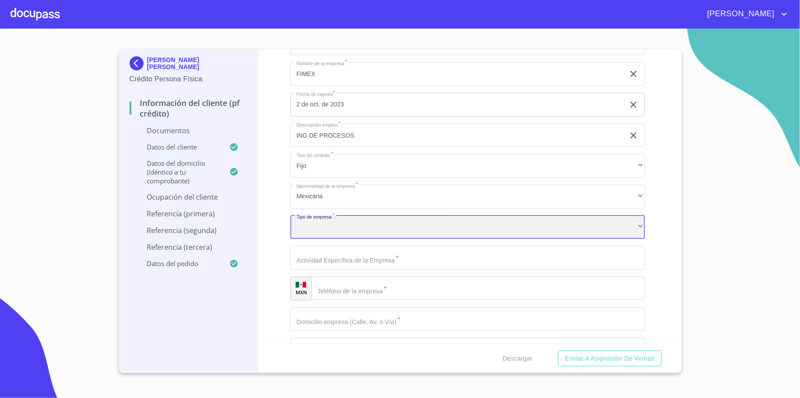
click at [322, 229] on div "​" at bounding box center [467, 227] width 355 height 24
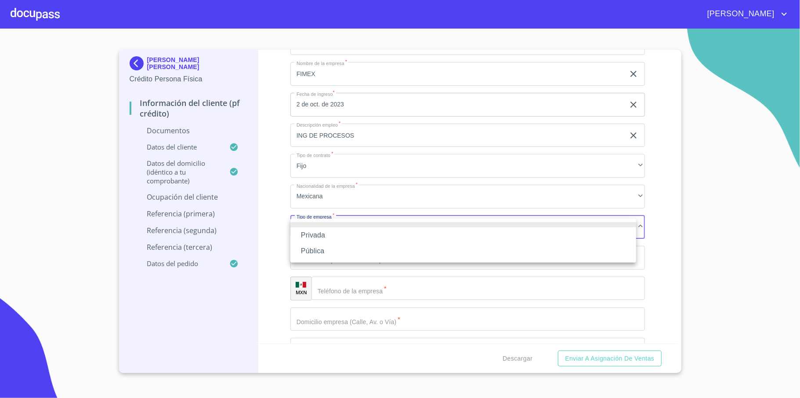
click at [329, 233] on li "Privada" at bounding box center [463, 235] width 346 height 16
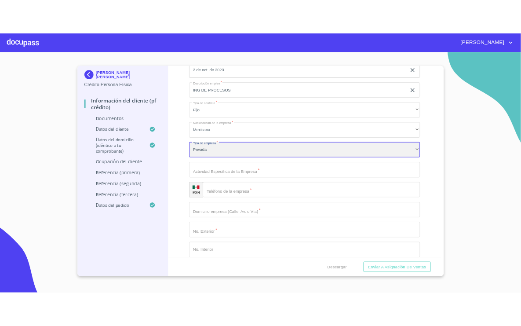
scroll to position [2109, 0]
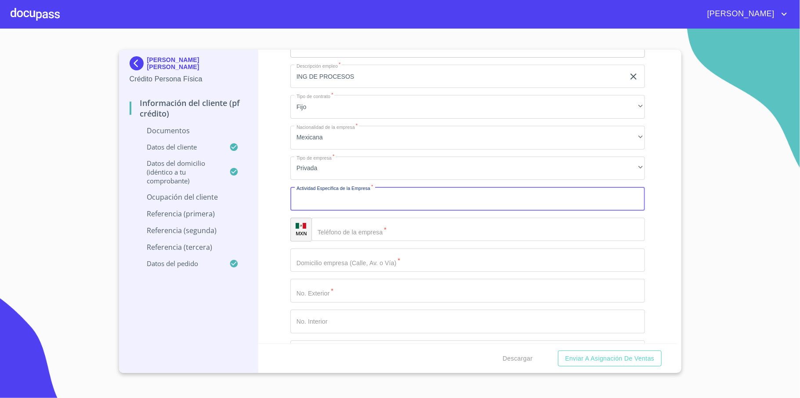
click at [341, 200] on input "Documento de identificación   *" at bounding box center [467, 199] width 355 height 24
type input "FUNDICION"
click at [348, 231] on input "Documento de identificación   *" at bounding box center [479, 230] width 334 height 24
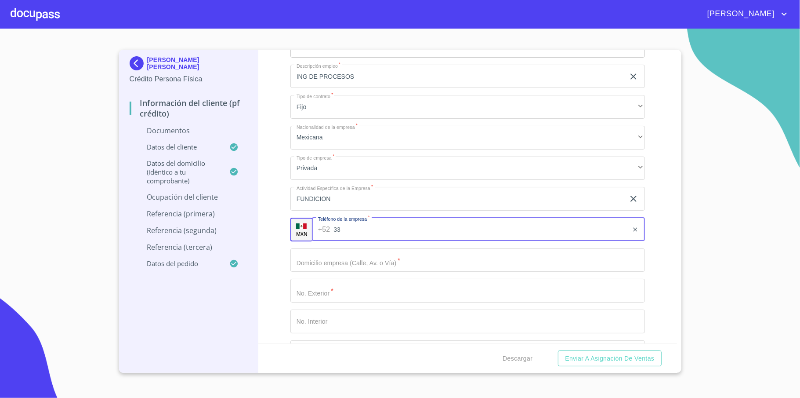
type input "3"
click at [356, 224] on input "Documento de identificación   *" at bounding box center [489, 230] width 312 height 24
paste input "[PHONE_NUMBER]"
click at [341, 229] on input "[PHONE_NUMBER]" at bounding box center [480, 230] width 295 height 24
click at [343, 231] on input "[PHONE_NUMBER]" at bounding box center [480, 230] width 295 height 24
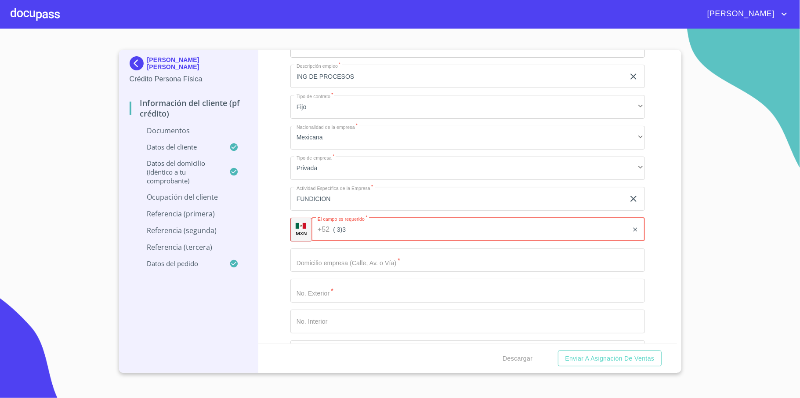
type input "3"
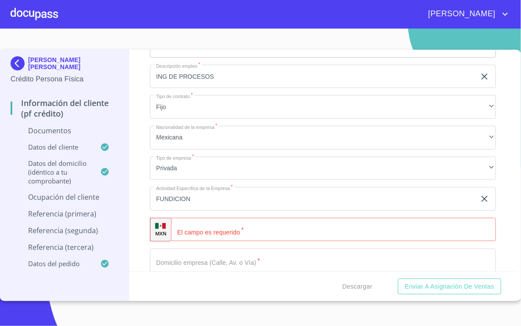
drag, startPoint x: 146, startPoint y: 189, endPoint x: 224, endPoint y: 231, distance: 88.9
click at [146, 189] on div "Información del cliente (PF crédito) Documentos Documento de identificación   *…" at bounding box center [322, 160] width 387 height 221
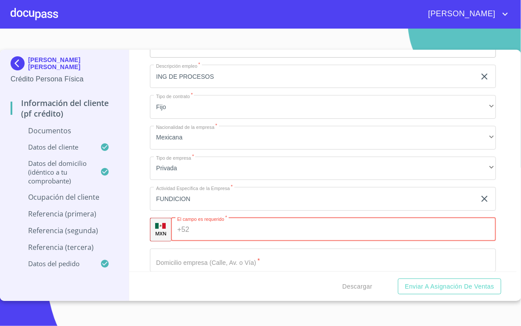
click at [245, 236] on input "Documento de identificación   *" at bounding box center [344, 230] width 303 height 24
paste input "(38)37 2737"
type input "(38)37 2737"
drag, startPoint x: 236, startPoint y: 228, endPoint x: 153, endPoint y: 230, distance: 83.1
click at [153, 230] on div "MXN El campo es requerido   * +52 (38)37 2737 ​" at bounding box center [322, 230] width 345 height 24
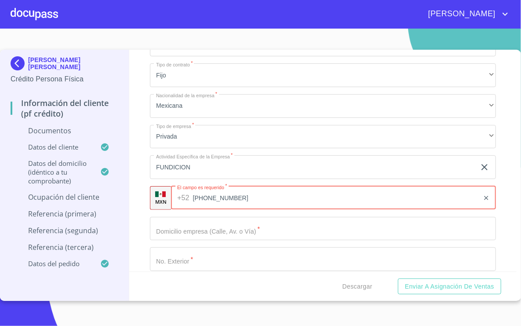
scroll to position [2168, 0]
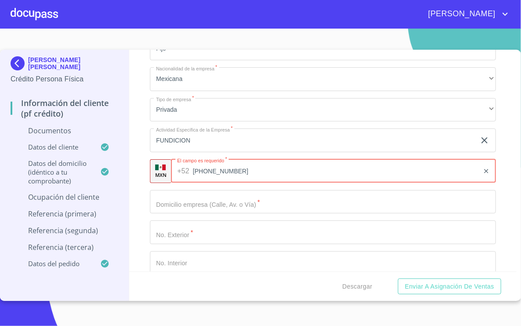
type input "[PHONE_NUMBER]"
click at [245, 217] on div "Ocupación   * Empleado privado ​ Ingreso Neto Mensual   * 37000 ​ Nombre de la …" at bounding box center [322, 202] width 345 height 650
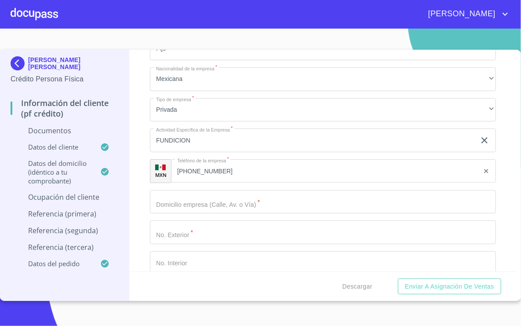
click at [249, 202] on input "Documento de identificación   *" at bounding box center [322, 202] width 345 height 24
click at [189, 204] on input "Documento de identificación   *" at bounding box center [322, 202] width 345 height 24
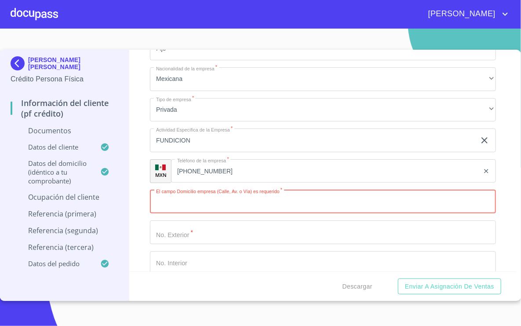
paste input "Av. [PERSON_NAME][STREET_ADDRESS]."
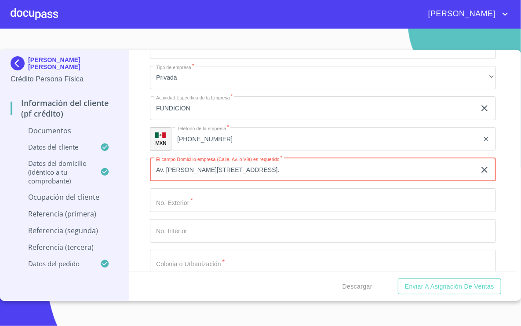
scroll to position [2226, 0]
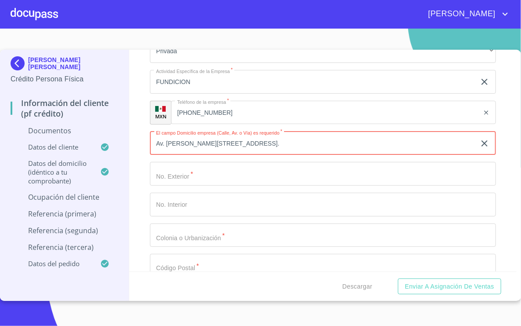
type input "Av. [PERSON_NAME][STREET_ADDRESS]."
click at [214, 178] on input "Documento de identificación   *" at bounding box center [322, 174] width 345 height 24
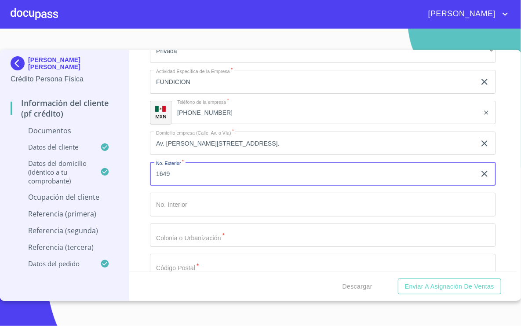
type input "1649"
click at [247, 207] on input "Documento de identificación   *" at bounding box center [322, 204] width 345 height 24
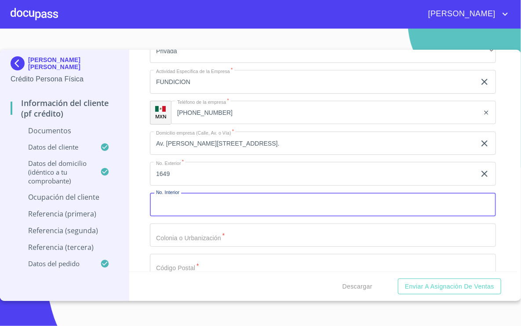
click at [215, 238] on input "Documento de identificación   *" at bounding box center [322, 235] width 345 height 24
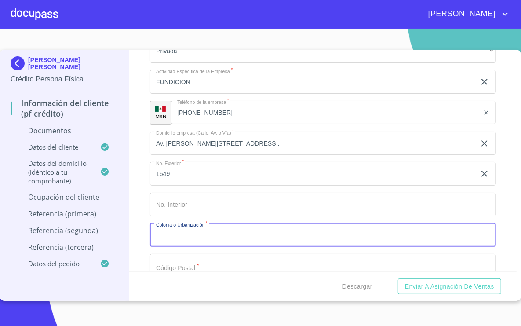
scroll to position [2285, 0]
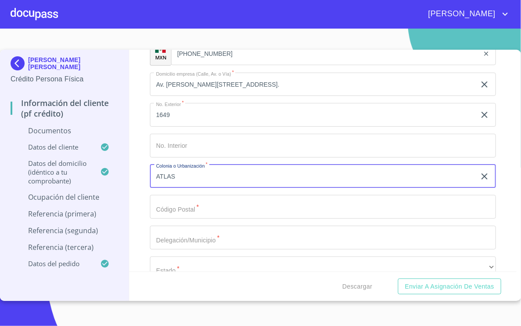
type input "ATLAS"
click at [207, 211] on input "Documento de identificación   *" at bounding box center [322, 207] width 345 height 24
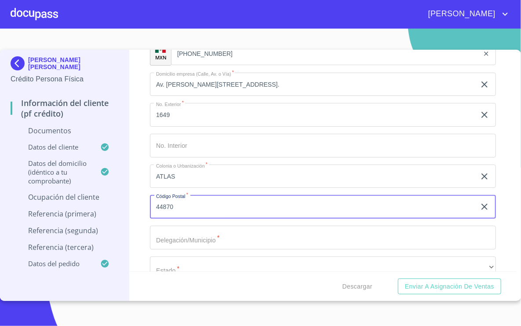
type input "44870"
click at [201, 236] on input "Documento de identificación   *" at bounding box center [322, 237] width 345 height 24
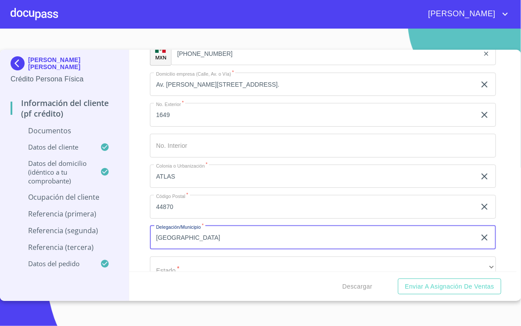
scroll to position [2344, 0]
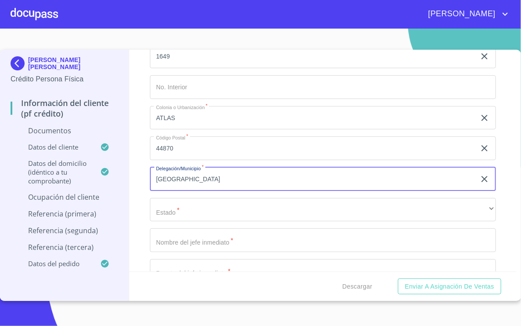
type input "[GEOGRAPHIC_DATA]"
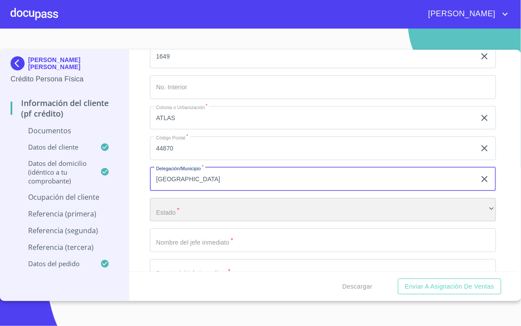
click at [197, 217] on div "​" at bounding box center [322, 210] width 345 height 24
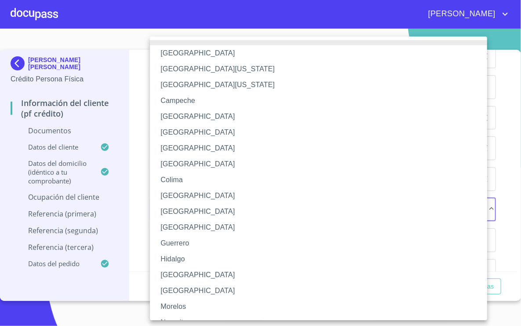
click at [182, 268] on li "[GEOGRAPHIC_DATA]" at bounding box center [323, 275] width 346 height 16
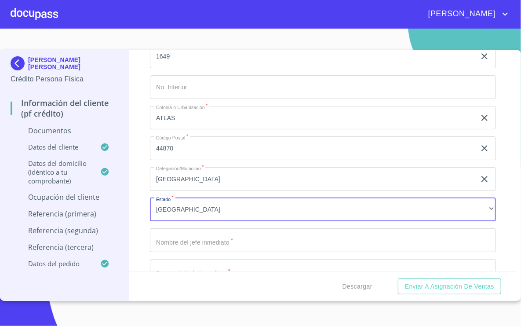
click at [217, 242] on input "Documento de identificación   *" at bounding box center [322, 240] width 345 height 24
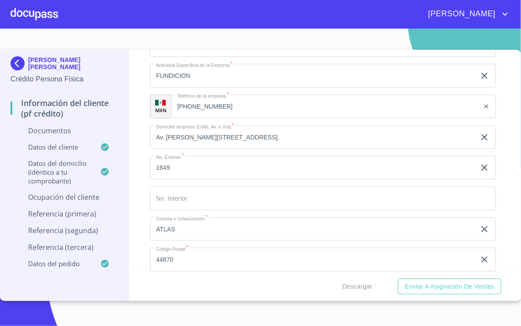
scroll to position [2226, 0]
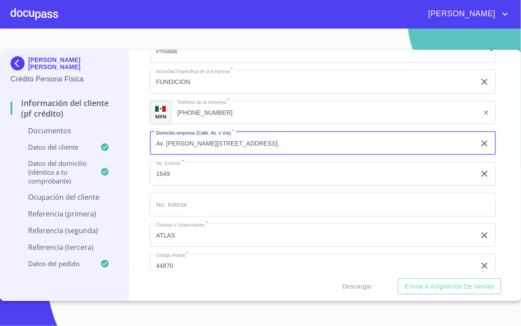
drag, startPoint x: 327, startPoint y: 143, endPoint x: 219, endPoint y: 141, distance: 108.1
click at [219, 141] on input "Av. [PERSON_NAME][STREET_ADDRESS]." at bounding box center [312, 143] width 325 height 24
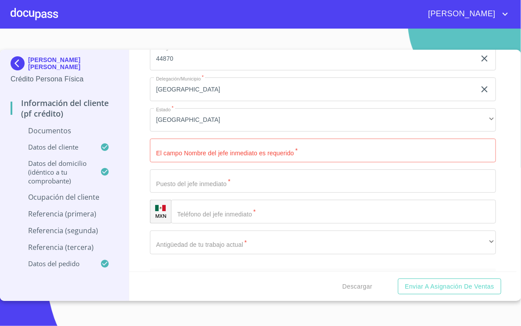
scroll to position [2461, 0]
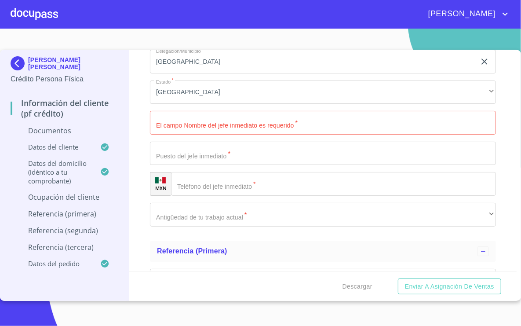
type input "Av. [PERSON_NAME]"
click at [212, 115] on input "Documento de identificación   *" at bounding box center [322, 123] width 345 height 24
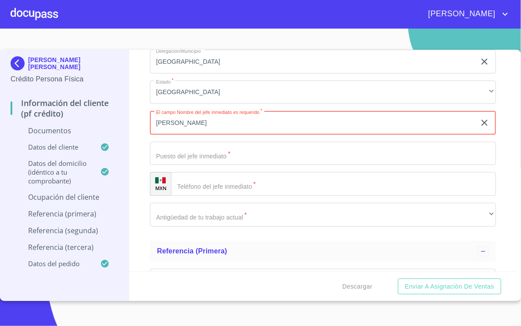
click at [243, 152] on input "Documento de identificación   *" at bounding box center [322, 153] width 345 height 24
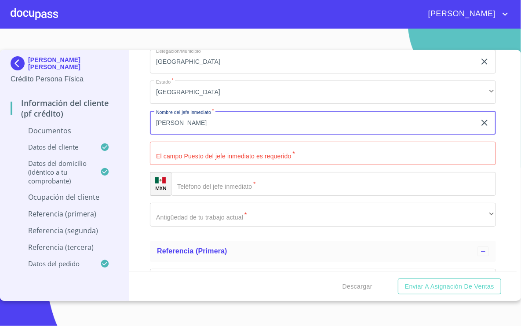
click at [236, 123] on input "[PERSON_NAME]" at bounding box center [312, 123] width 325 height 24
type input "[PERSON_NAME]"
click at [208, 162] on input "Documento de identificación   *" at bounding box center [322, 153] width 345 height 24
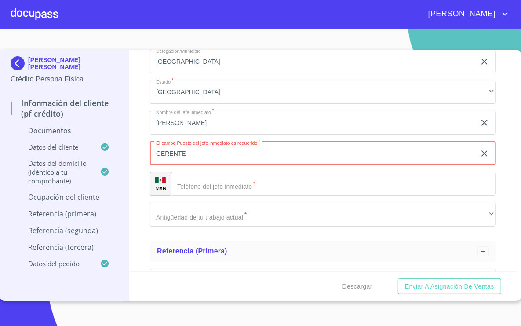
click at [227, 189] on input "Documento de identificación   *" at bounding box center [333, 184] width 324 height 24
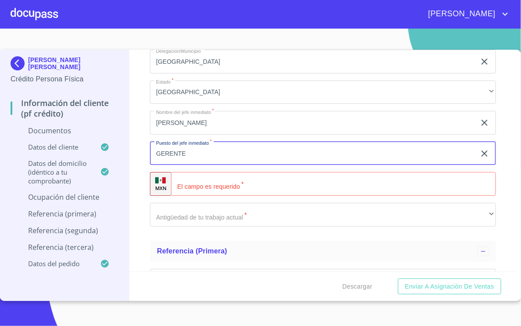
click at [218, 163] on input "GERENTE" at bounding box center [312, 153] width 325 height 24
type input "GERENTE"
click at [214, 185] on input "Documento de identificación   *" at bounding box center [333, 184] width 324 height 24
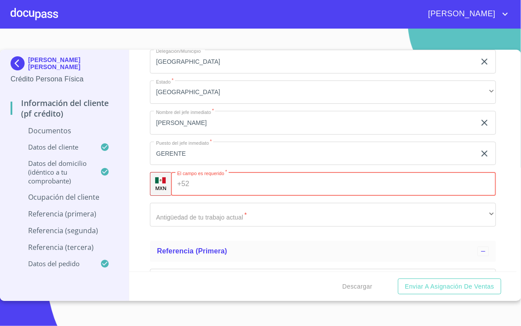
scroll to position [2519, 0]
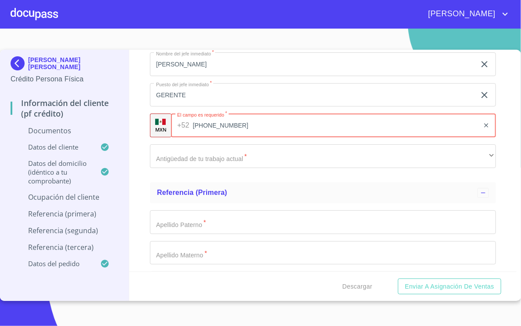
type input "[PHONE_NUMBER]"
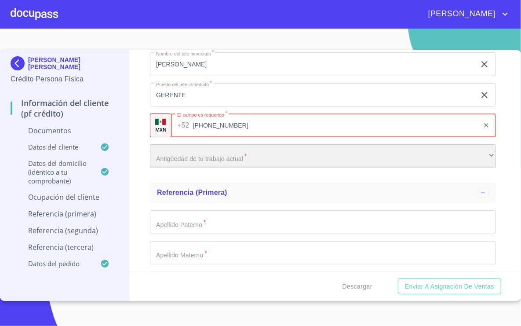
click at [238, 168] on div "​" at bounding box center [322, 156] width 345 height 24
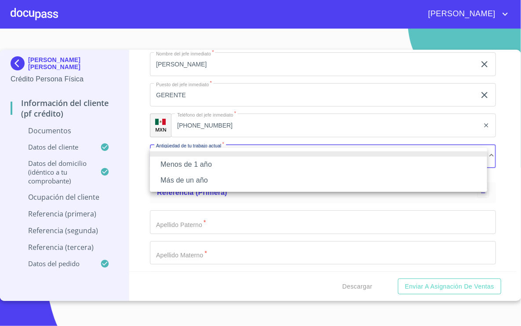
click at [209, 184] on li "Más de un año" at bounding box center [318, 180] width 337 height 16
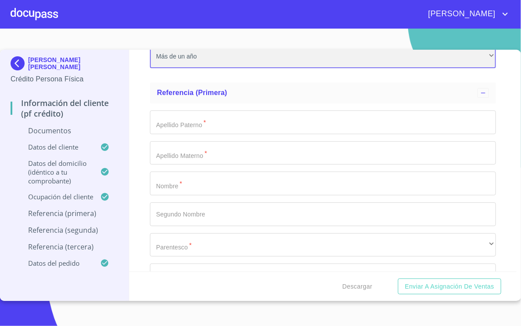
scroll to position [2637, 0]
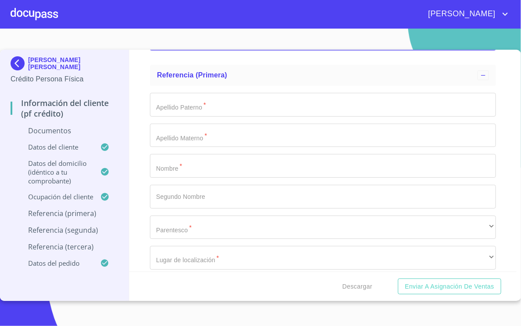
click at [219, 101] on input "Documento de identificación   *" at bounding box center [322, 105] width 345 height 24
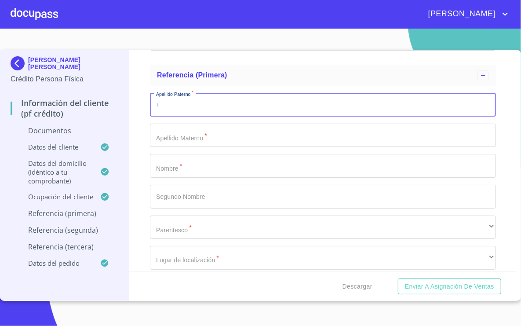
type input "+"
click at [398, 278] on button "Enviar a Asignación de Ventas" at bounding box center [449, 286] width 103 height 16
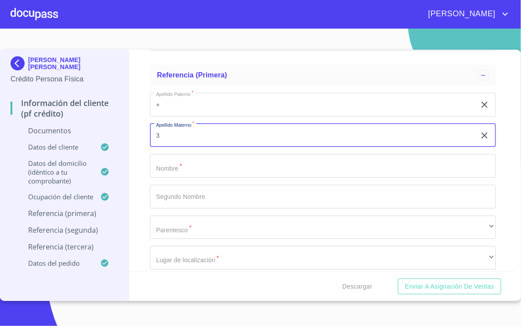
type input "3"
click at [208, 94] on div "Apellido [PERSON_NAME]   * + ​ Apellido Materno   * 3 ​ Nombre   * ​ Segundo No…" at bounding box center [322, 196] width 345 height 221
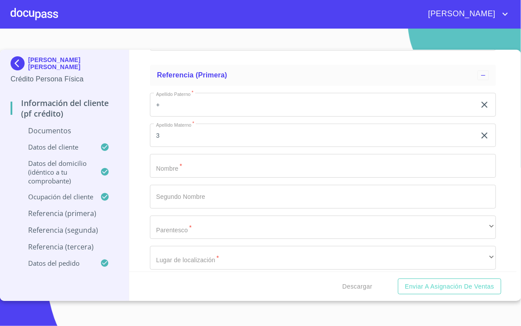
click at [206, 105] on input "+" at bounding box center [312, 105] width 325 height 24
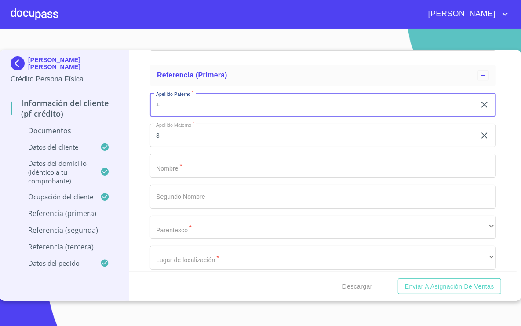
click at [206, 105] on input "+" at bounding box center [312, 105] width 325 height 24
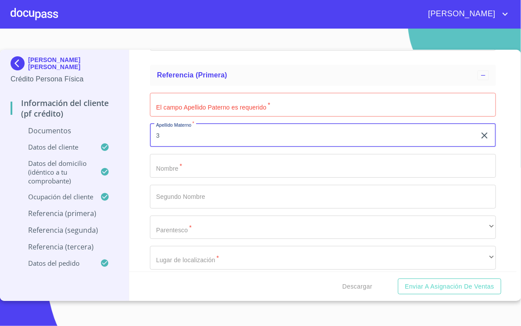
click at [162, 139] on input "3" at bounding box center [312, 135] width 325 height 24
click at [196, 170] on input "Documento de identificación   *" at bounding box center [322, 166] width 345 height 24
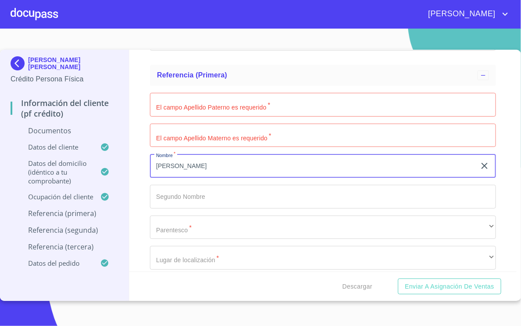
type input "[PERSON_NAME]"
click at [242, 105] on input "Documento de identificación   *" at bounding box center [322, 105] width 345 height 24
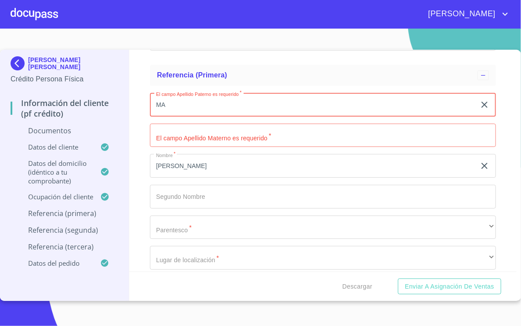
type input "M"
type input "[PERSON_NAME]"
click at [200, 143] on input "Documento de identificación   *" at bounding box center [322, 135] width 345 height 24
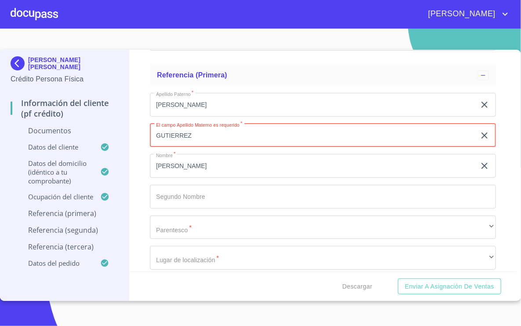
type input "GUTIERREZ"
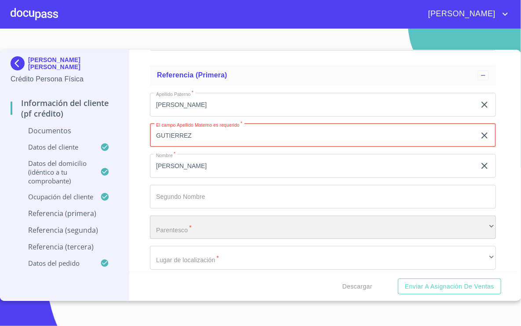
click at [204, 227] on div "​" at bounding box center [322, 227] width 345 height 24
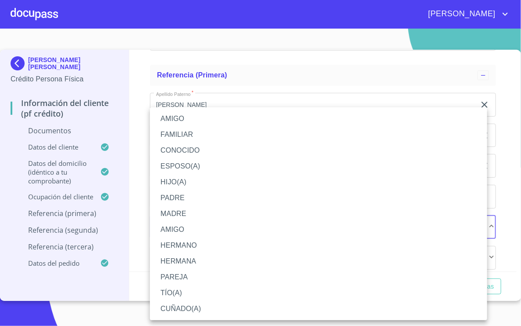
click at [196, 210] on li "MADRE" at bounding box center [318, 214] width 337 height 16
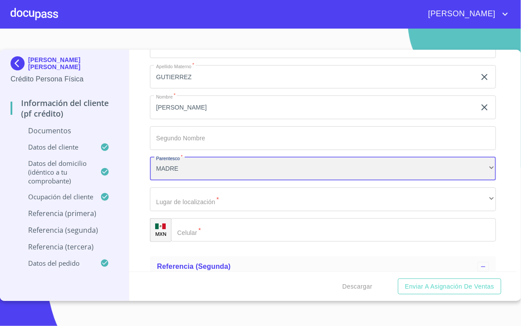
scroll to position [2754, 0]
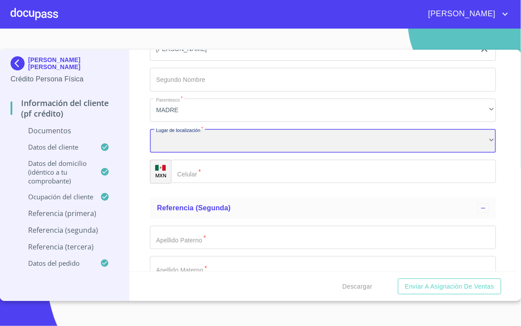
click at [207, 150] on div "​" at bounding box center [322, 141] width 345 height 24
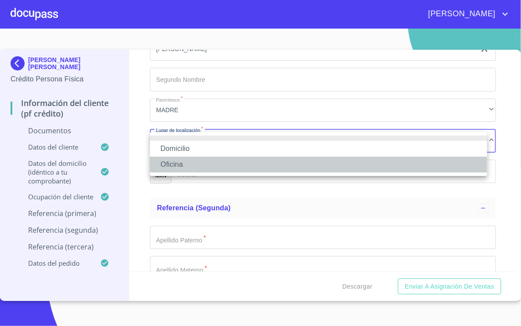
click at [182, 163] on li "Oficina" at bounding box center [318, 164] width 337 height 16
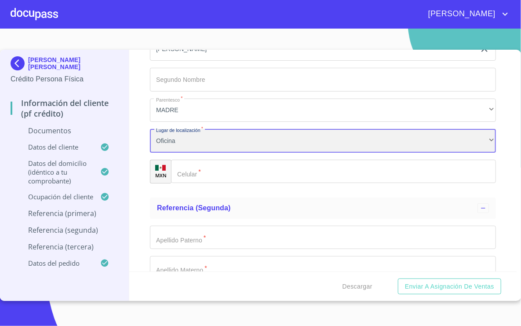
click at [197, 141] on div "Oficina" at bounding box center [322, 141] width 345 height 24
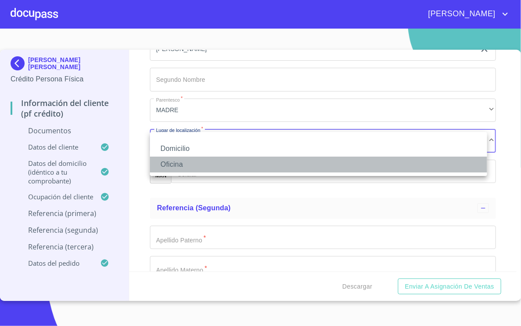
click at [197, 157] on li "Oficina" at bounding box center [318, 164] width 337 height 16
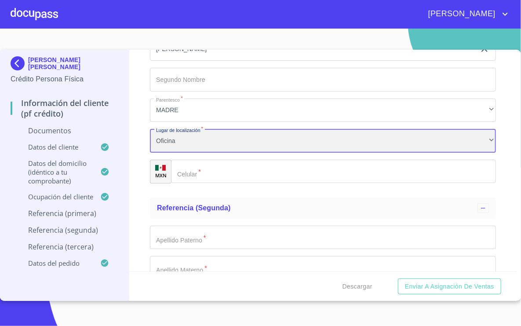
click at [193, 141] on div "Oficina" at bounding box center [322, 141] width 345 height 24
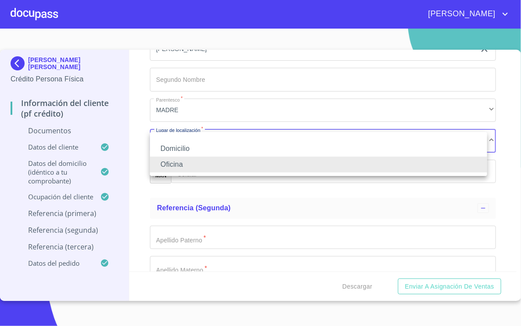
click at [193, 143] on li "Domicilio" at bounding box center [318, 149] width 337 height 16
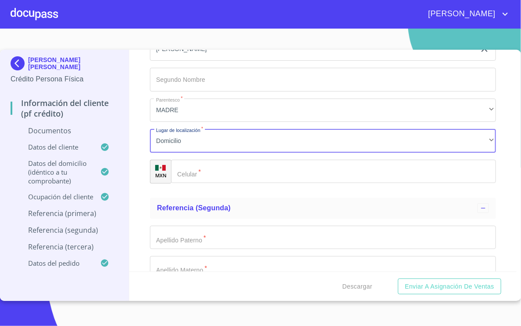
click at [205, 175] on input "Documento de identificación   *" at bounding box center [333, 172] width 324 height 24
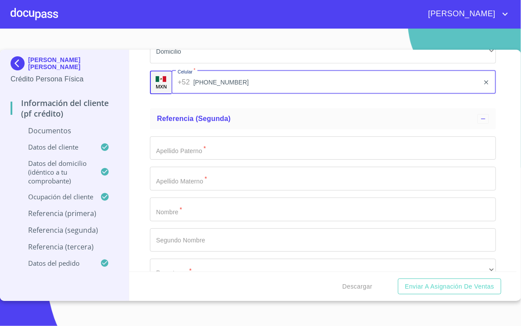
scroll to position [2871, 0]
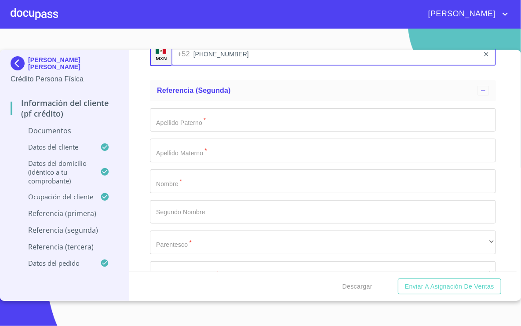
type input "[PHONE_NUMBER]"
click at [220, 185] on input "Documento de identificación   *" at bounding box center [322, 181] width 345 height 24
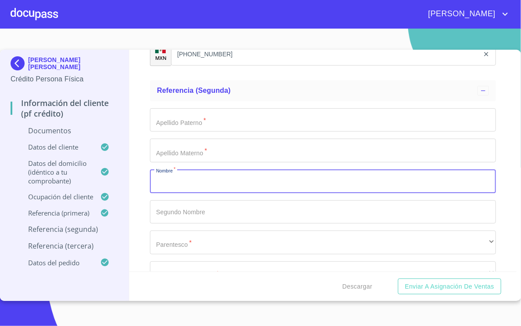
scroll to position [2929, 0]
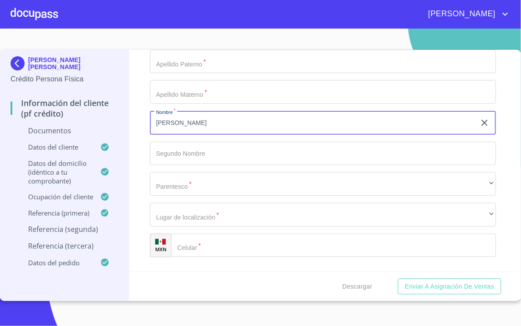
type input "[PERSON_NAME]"
click at [210, 73] on input "Documento de identificación   *" at bounding box center [322, 62] width 345 height 24
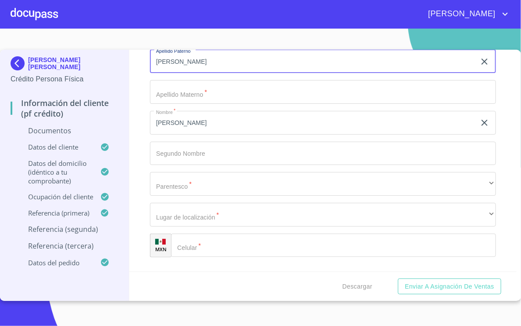
type input "[PERSON_NAME]"
click at [242, 93] on input "Documento de identificación   *" at bounding box center [322, 92] width 345 height 24
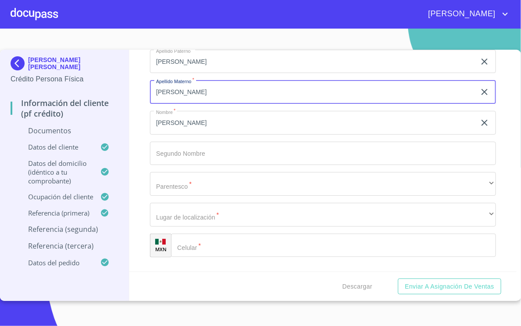
type input "[PERSON_NAME]"
click at [196, 155] on input "Documento de identificación   *" at bounding box center [322, 153] width 345 height 24
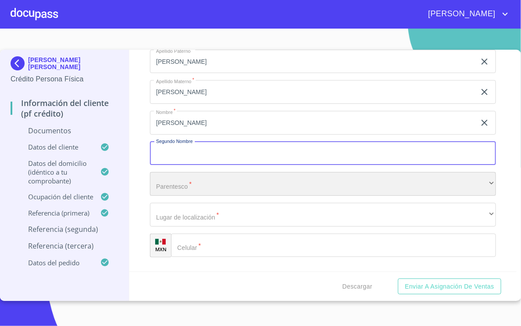
click at [194, 189] on div "​" at bounding box center [322, 184] width 345 height 24
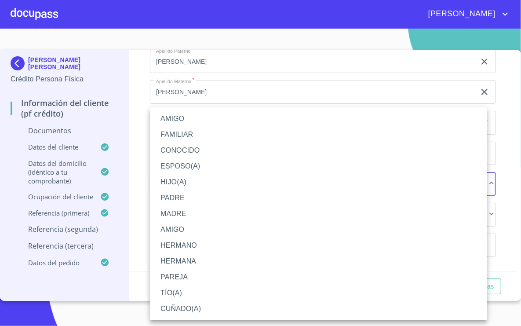
click at [205, 245] on li "HERMANO" at bounding box center [318, 245] width 337 height 16
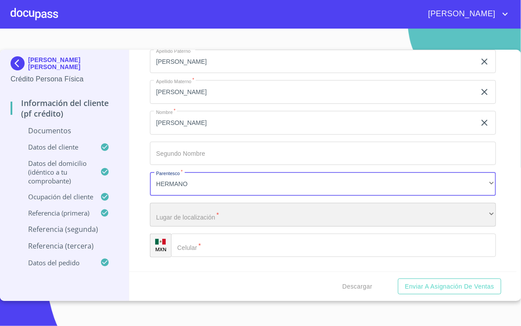
click at [199, 215] on div "​" at bounding box center [322, 215] width 345 height 24
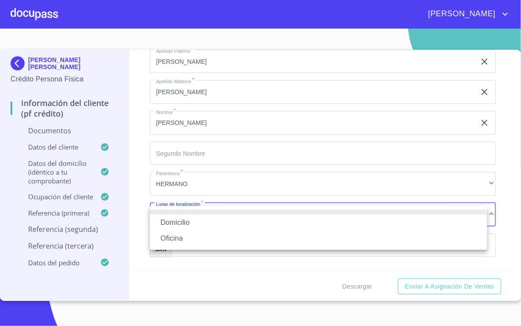
click at [197, 226] on li "Domicilio" at bounding box center [318, 222] width 337 height 16
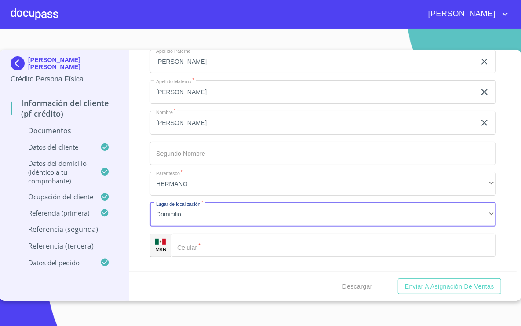
click at [203, 243] on input "Documento de identificación   *" at bounding box center [333, 245] width 324 height 24
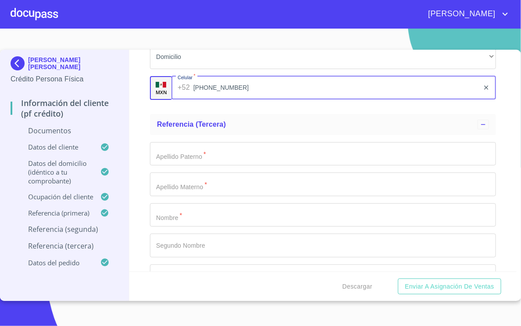
scroll to position [3105, 0]
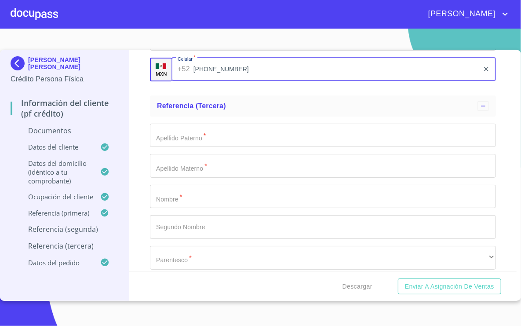
type input "[PHONE_NUMBER]"
click at [225, 141] on input "Documento de identificación   *" at bounding box center [322, 135] width 345 height 24
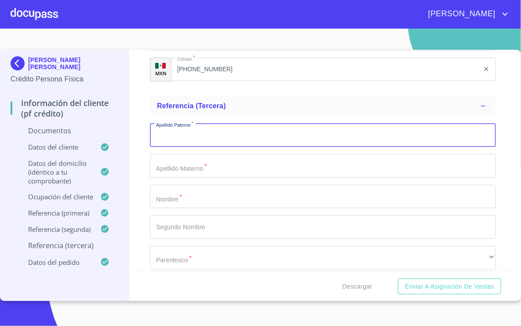
click at [208, 199] on input "Documento de identificación   *" at bounding box center [322, 197] width 345 height 24
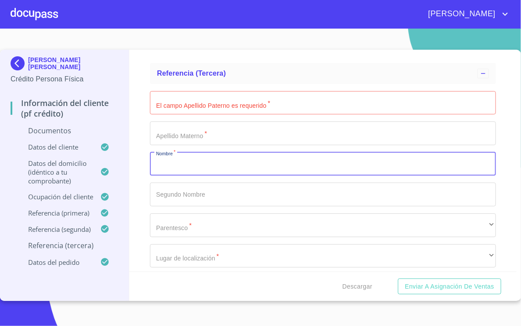
scroll to position [3164, 0]
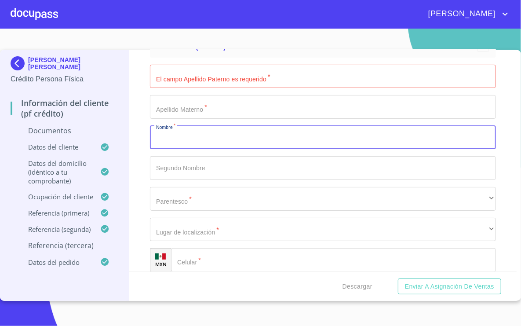
click at [194, 139] on input "Documento de identificación   *" at bounding box center [322, 138] width 345 height 24
type input "[PERSON_NAME]"
click at [210, 83] on input "Documento de identificación   *" at bounding box center [322, 77] width 345 height 24
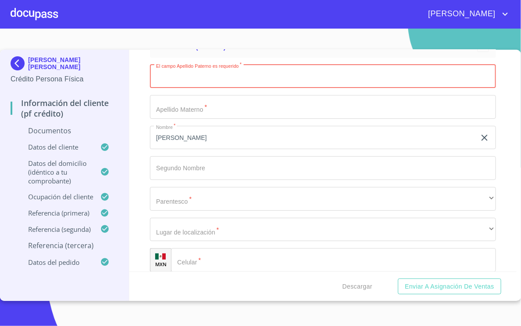
click at [185, 172] on input "Documento de identificación   *" at bounding box center [322, 168] width 345 height 24
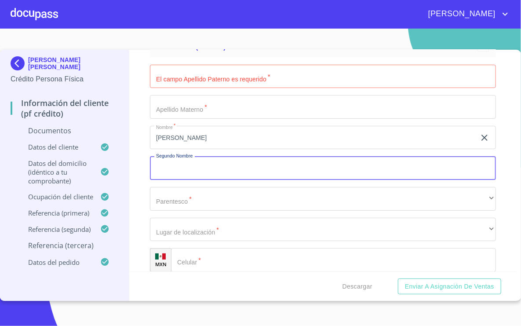
click at [197, 80] on input "Documento de identificación   *" at bounding box center [322, 77] width 345 height 24
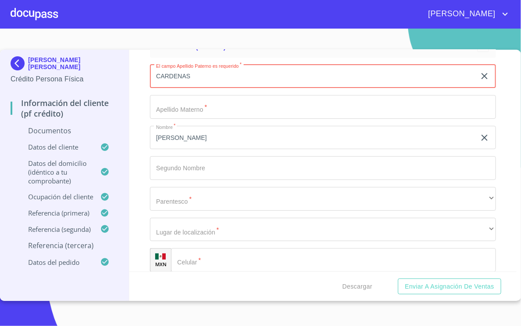
type input "CARDENAS"
click at [195, 105] on input "Documento de identificación   *" at bounding box center [322, 107] width 345 height 24
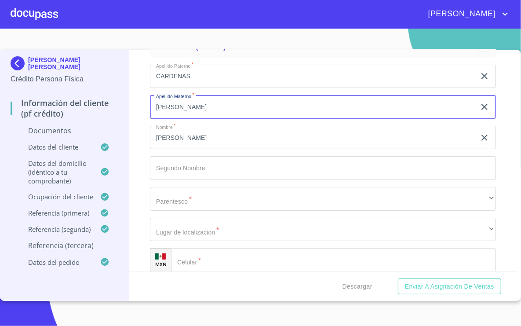
type input "[PERSON_NAME]"
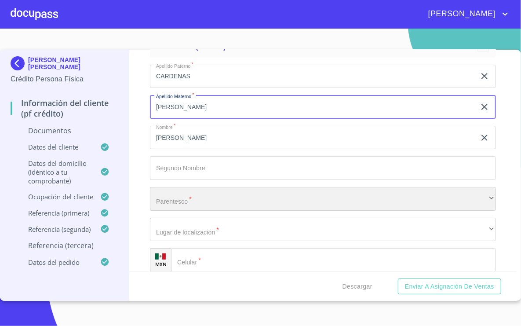
click at [180, 194] on div "​" at bounding box center [322, 199] width 345 height 24
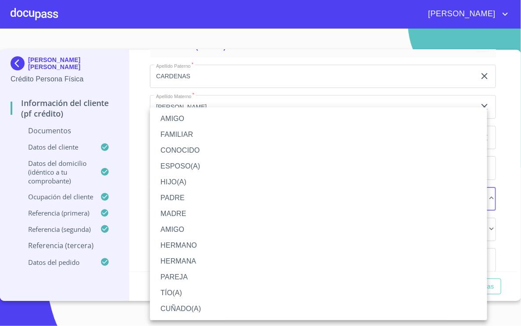
click at [185, 273] on li "PAREJA" at bounding box center [318, 277] width 337 height 16
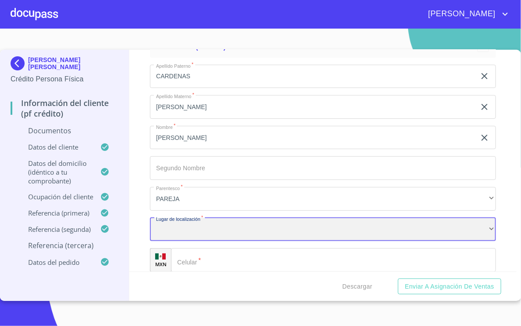
click at [186, 228] on div "​" at bounding box center [322, 230] width 345 height 24
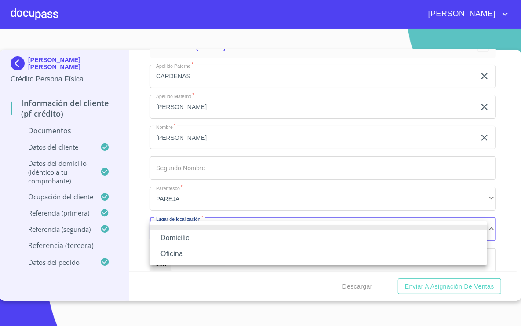
click at [193, 237] on li "Domicilio" at bounding box center [318, 238] width 337 height 16
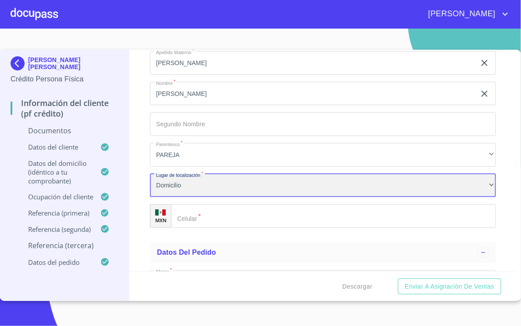
scroll to position [3281, 0]
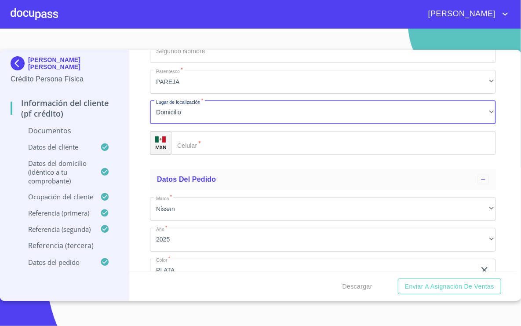
click at [204, 147] on input "Documento de identificación   *" at bounding box center [333, 143] width 324 height 24
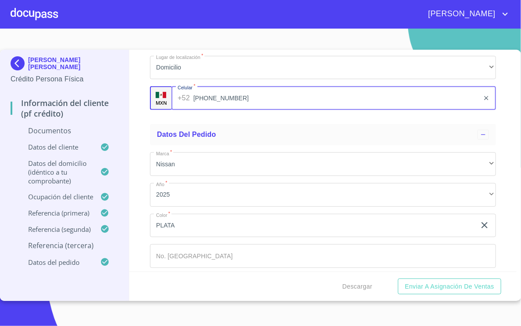
scroll to position [3365, 0]
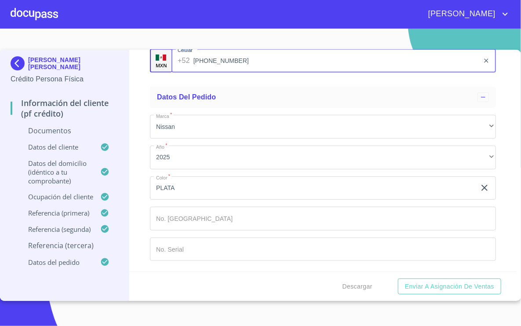
type input "[PHONE_NUMBER]"
click at [503, 193] on div "Información del cliente (PF crédito) Documentos Documento de identificación   *…" at bounding box center [322, 160] width 387 height 221
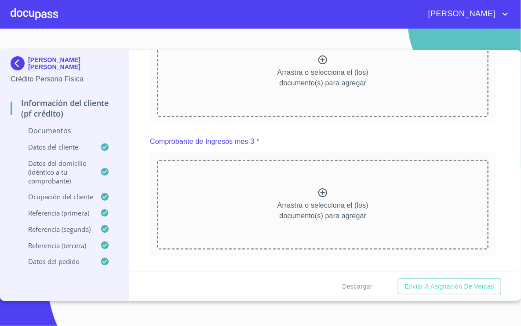
scroll to position [352, 0]
